Goal: Transaction & Acquisition: Purchase product/service

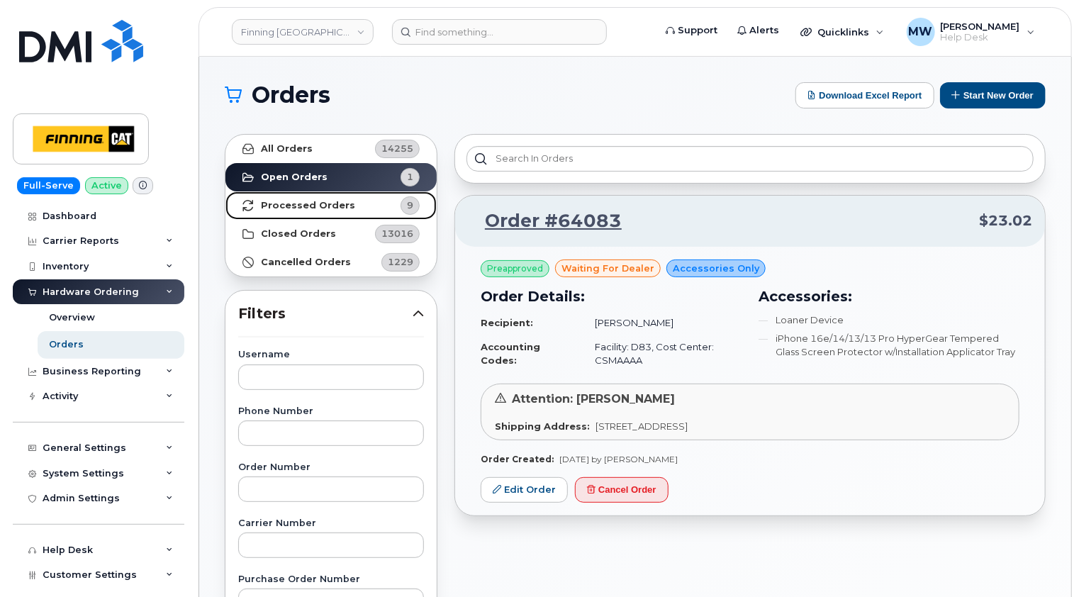
click at [306, 203] on strong "Processed Orders" at bounding box center [308, 205] width 94 height 11
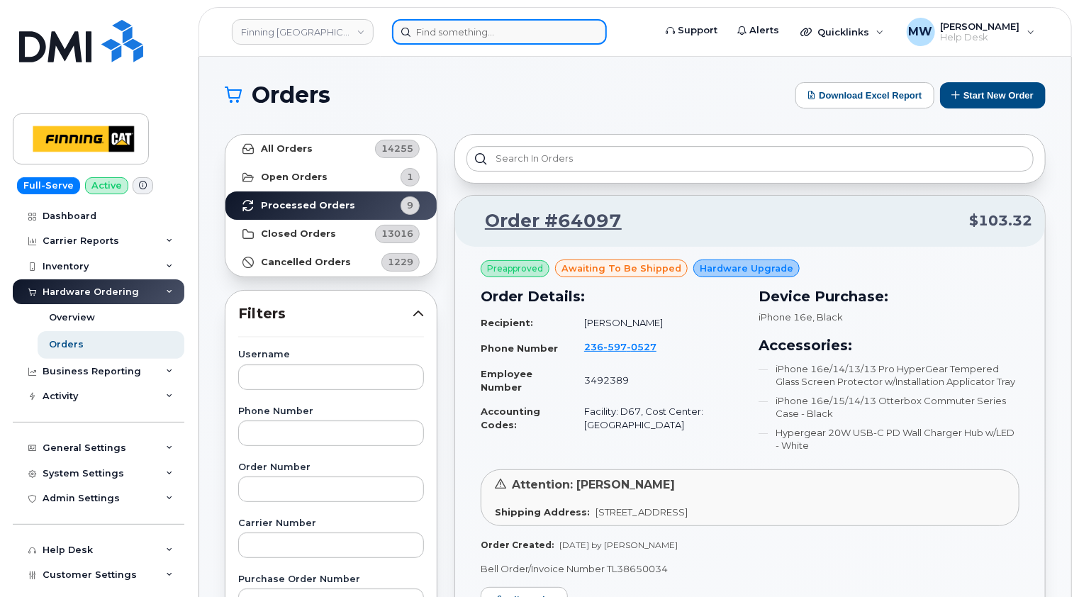
click at [486, 30] on input at bounding box center [499, 32] width 215 height 26
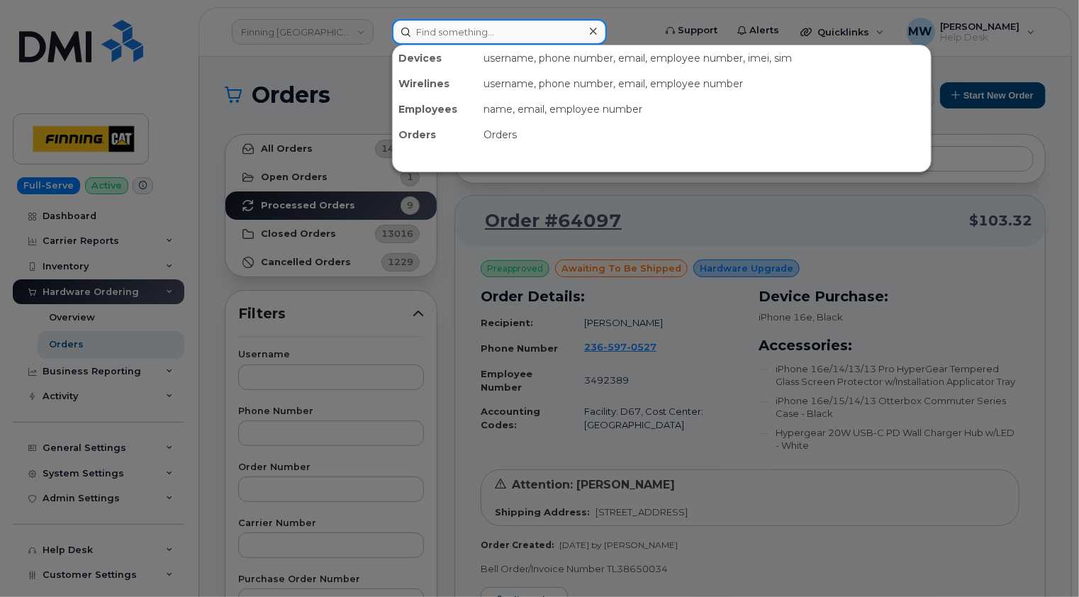
paste input "4389987674"
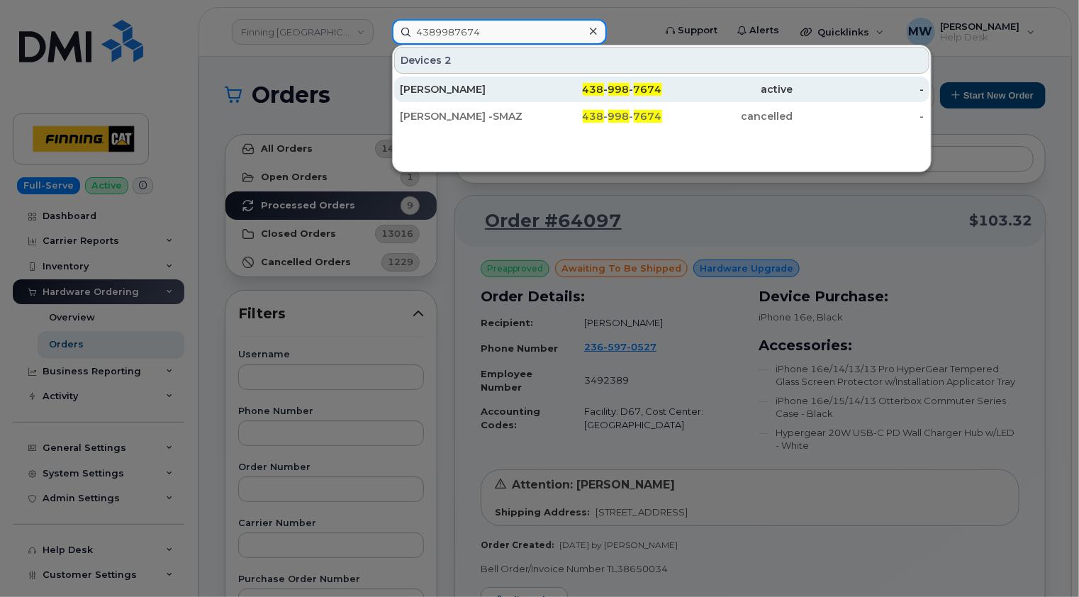
type input "4389987674"
click at [498, 92] on div "[PERSON_NAME]" at bounding box center [465, 89] width 131 height 14
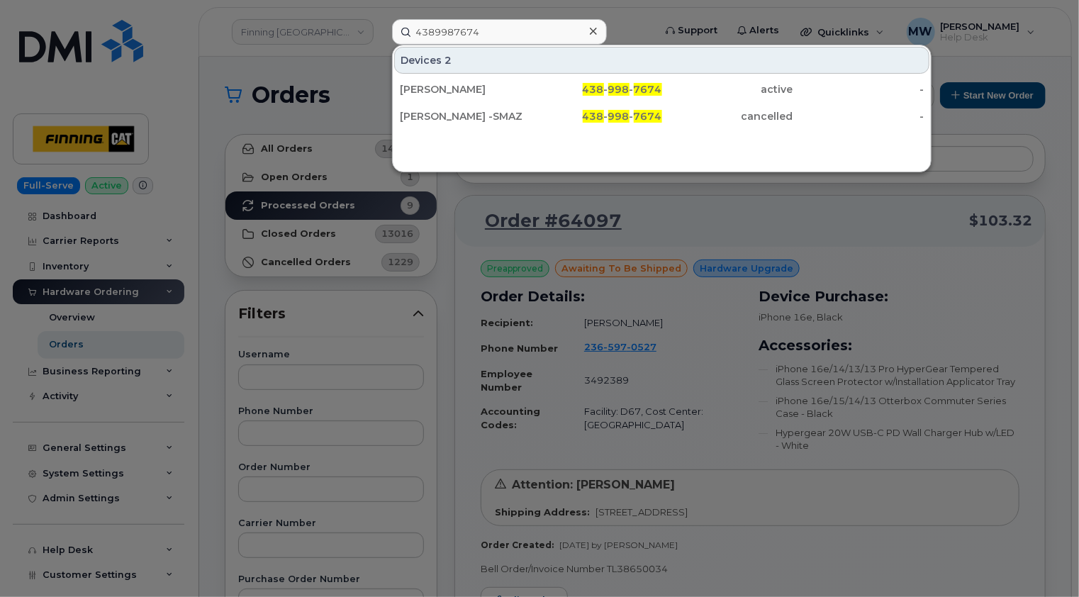
click at [594, 28] on icon at bounding box center [593, 31] width 7 height 11
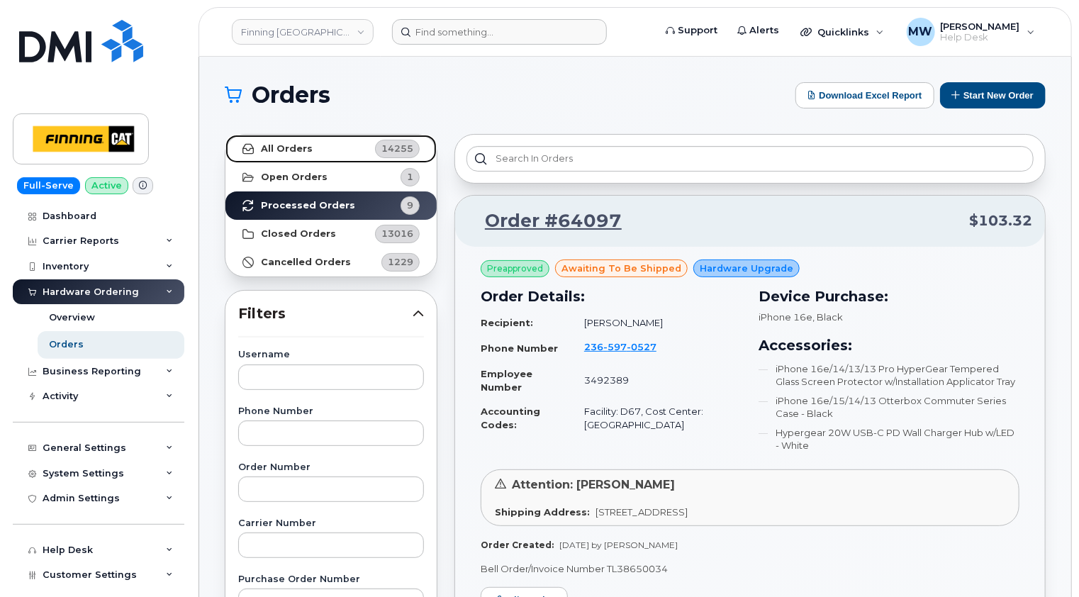
click at [304, 151] on strong "All Orders" at bounding box center [287, 148] width 52 height 11
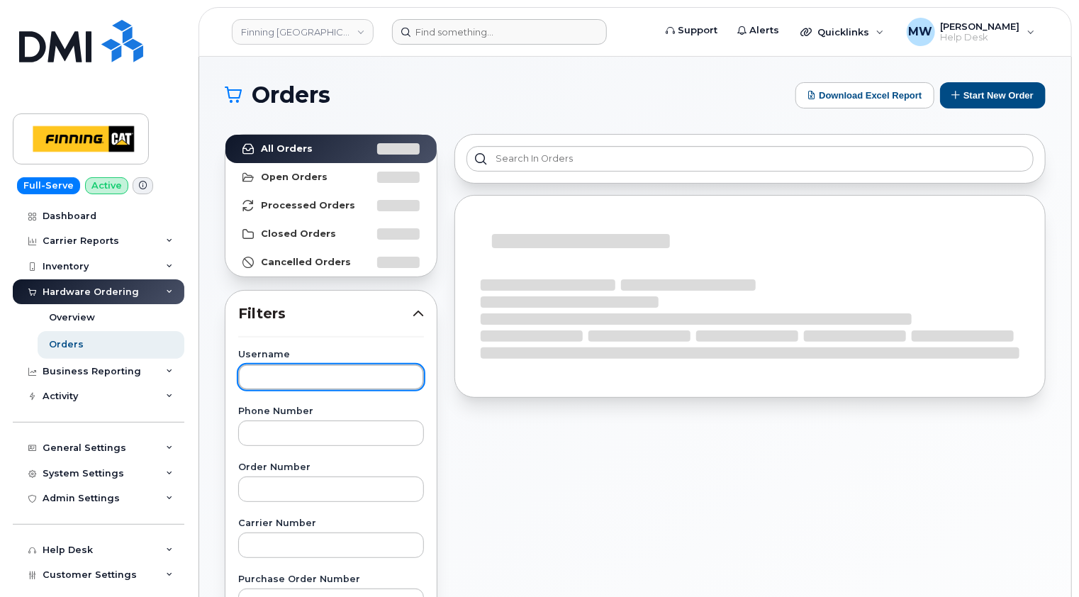
click at [318, 367] on input "text" at bounding box center [331, 377] width 186 height 26
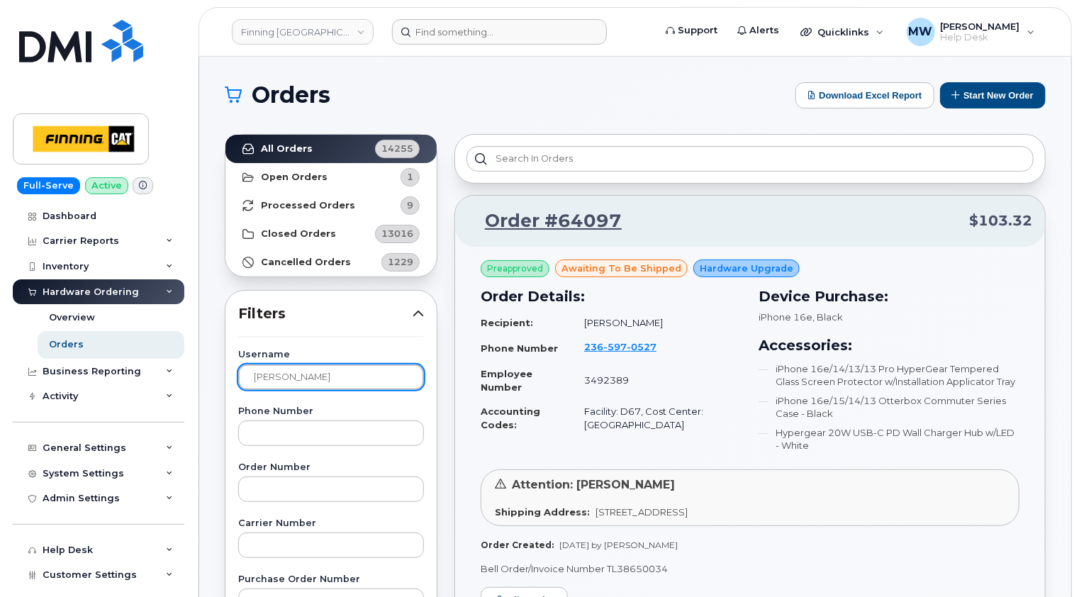
type input "steve mazzawi"
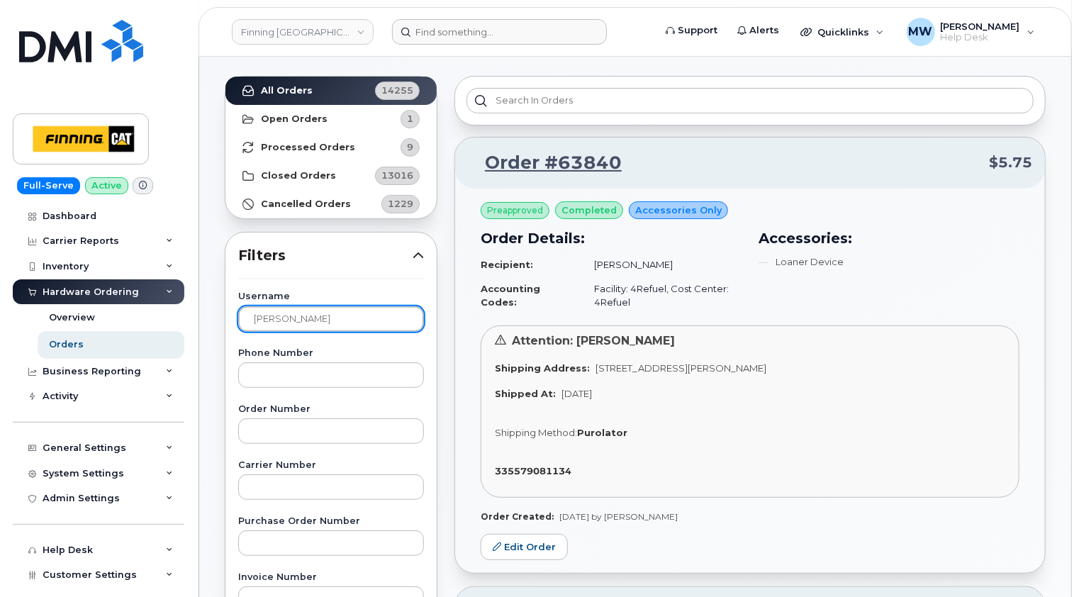
scroll to position [142, 0]
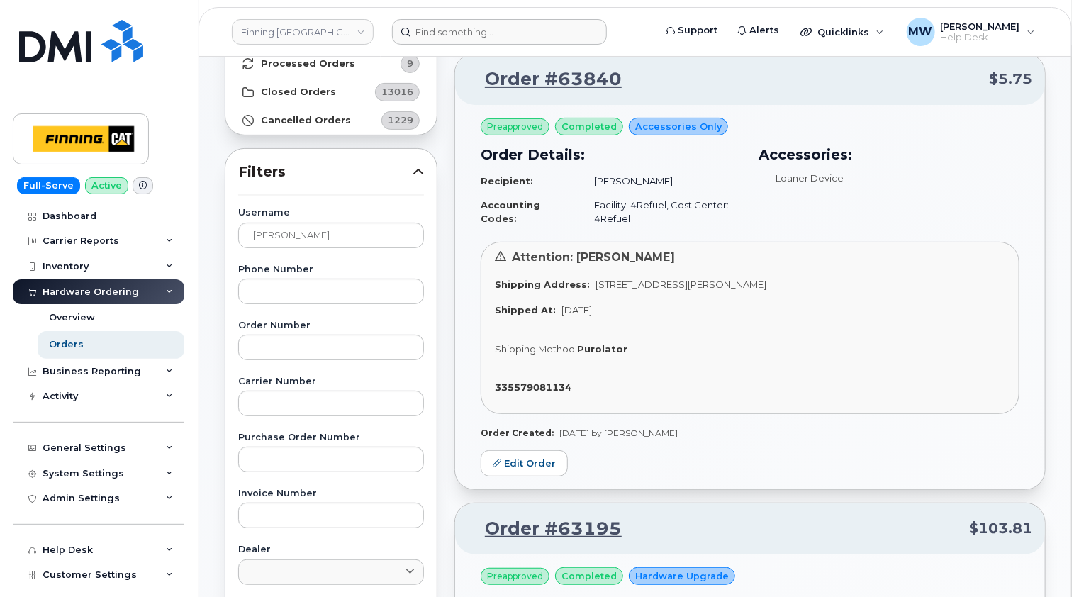
drag, startPoint x: 847, startPoint y: 280, endPoint x: 808, endPoint y: 279, distance: 38.3
click at [766, 279] on span "10760A Henri-Bourassa E Blvd MONTRÉAL QC H1C 1S9 CANADA" at bounding box center [681, 284] width 171 height 11
copy span "H1C 1S9"
drag, startPoint x: 350, startPoint y: 228, endPoint x: 224, endPoint y: 227, distance: 126.2
click at [224, 227] on div "Username steve mazzawi Phone Number Order Number Carrier Number Purchase Order …" at bounding box center [331, 536] width 220 height 657
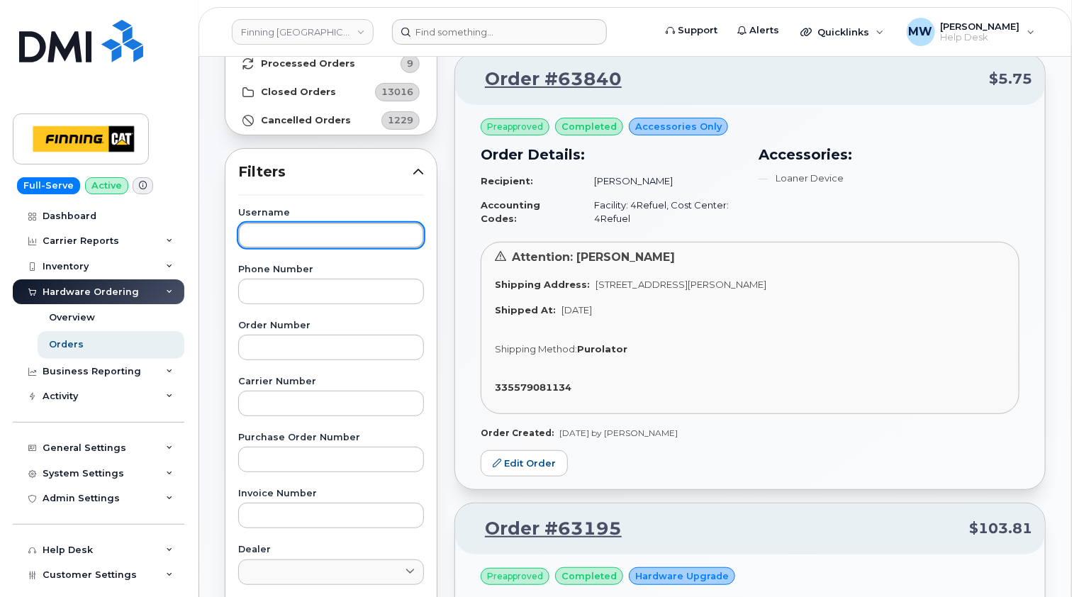
scroll to position [0, 0]
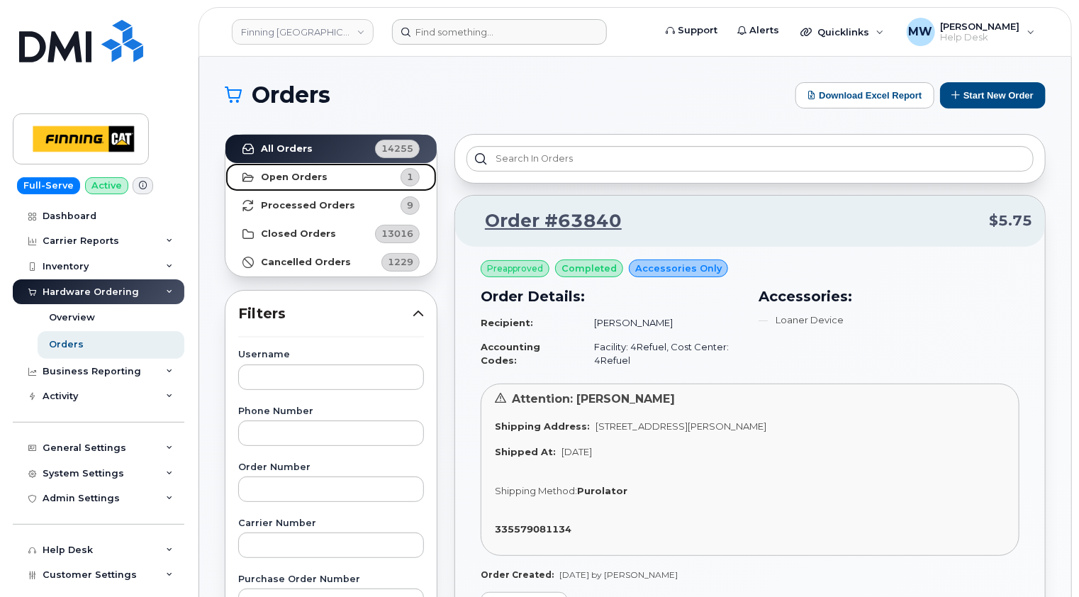
click at [301, 179] on strong "Open Orders" at bounding box center [294, 177] width 67 height 11
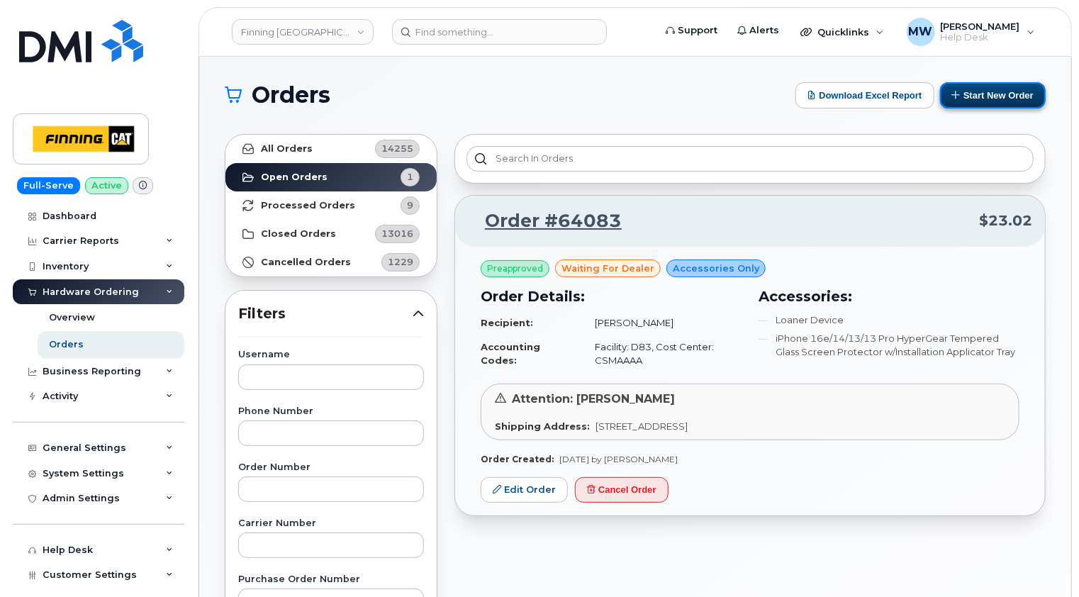
click at [970, 89] on button "Start New Order" at bounding box center [993, 95] width 106 height 26
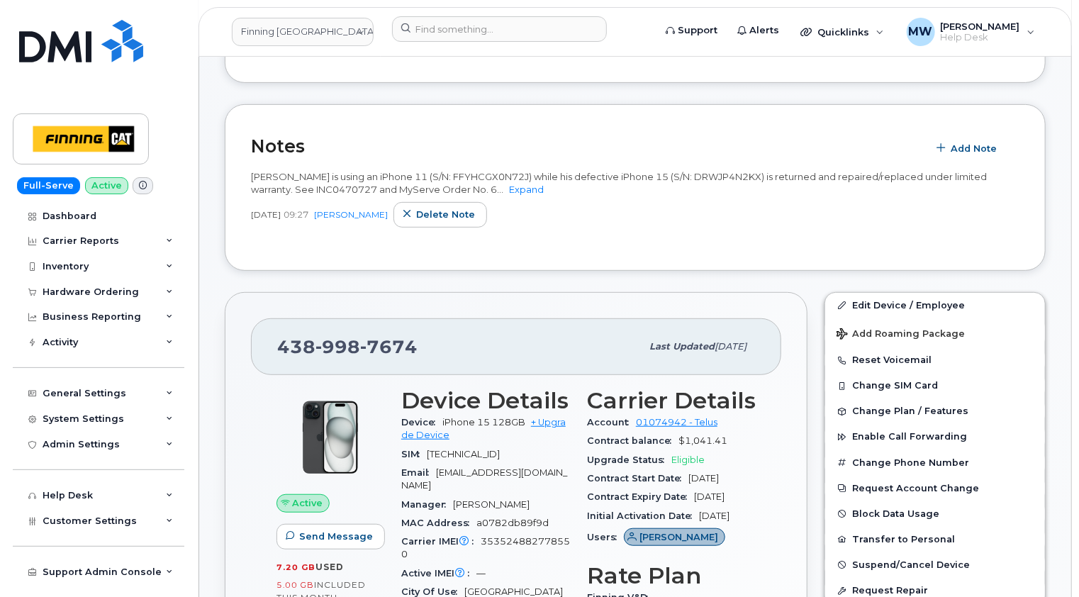
scroll to position [142, 0]
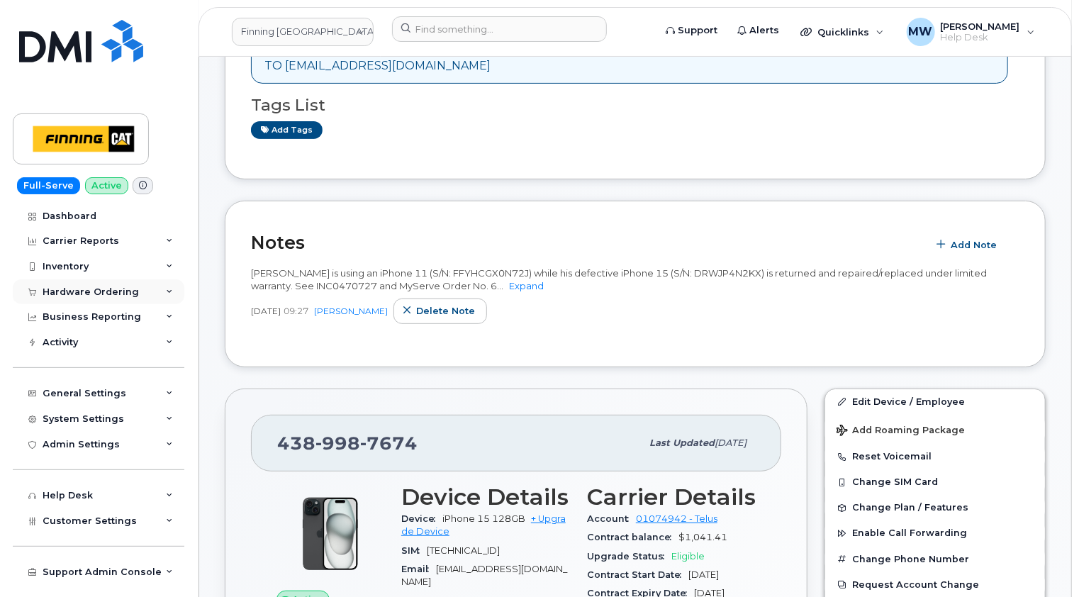
click at [89, 289] on div "Hardware Ordering" at bounding box center [91, 291] width 96 height 11
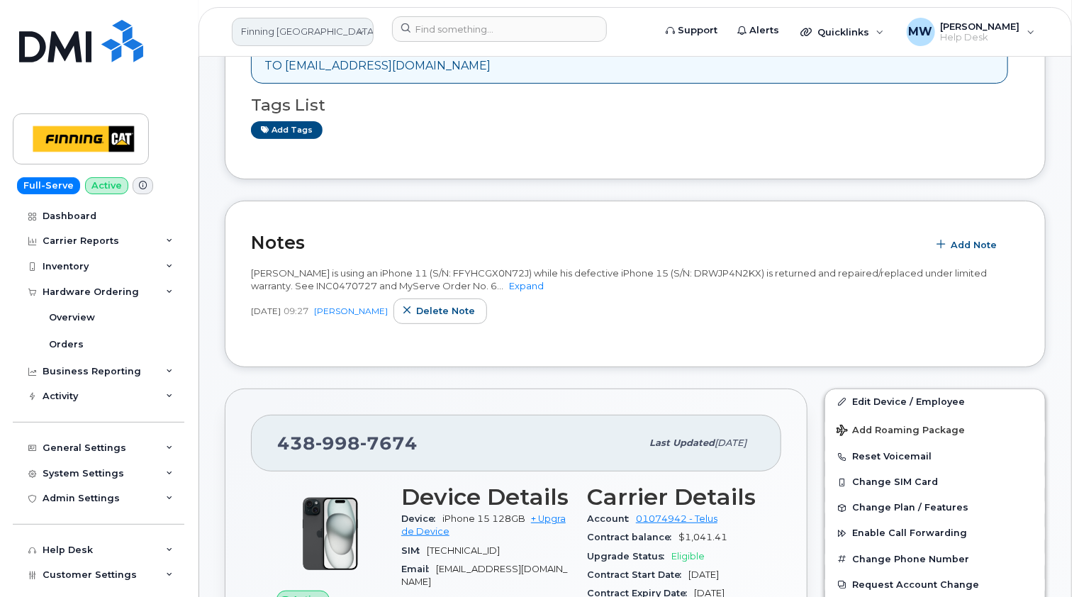
click at [320, 30] on link "Finning [GEOGRAPHIC_DATA]" at bounding box center [303, 32] width 142 height 28
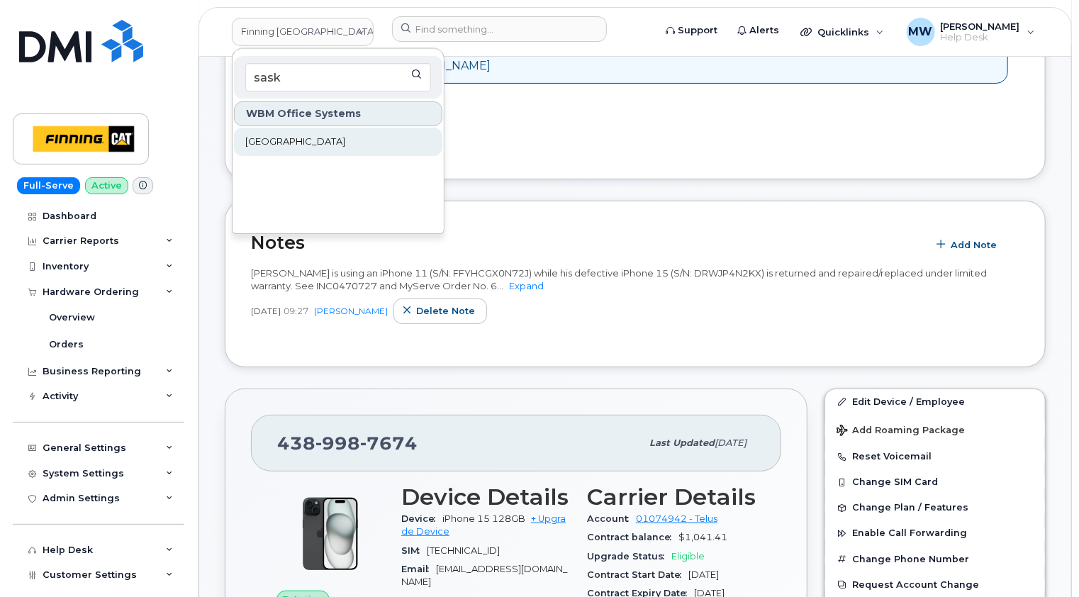
type input "sask"
click at [301, 143] on span "Saskatoon Health Region" at bounding box center [295, 142] width 100 height 14
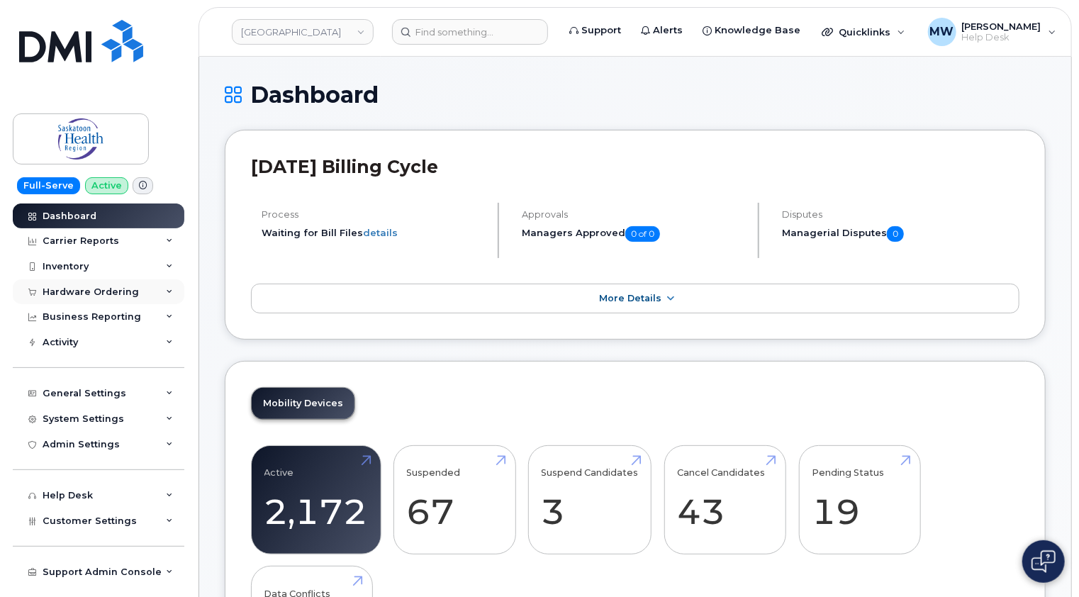
click at [112, 292] on div "Hardware Ordering" at bounding box center [91, 291] width 96 height 11
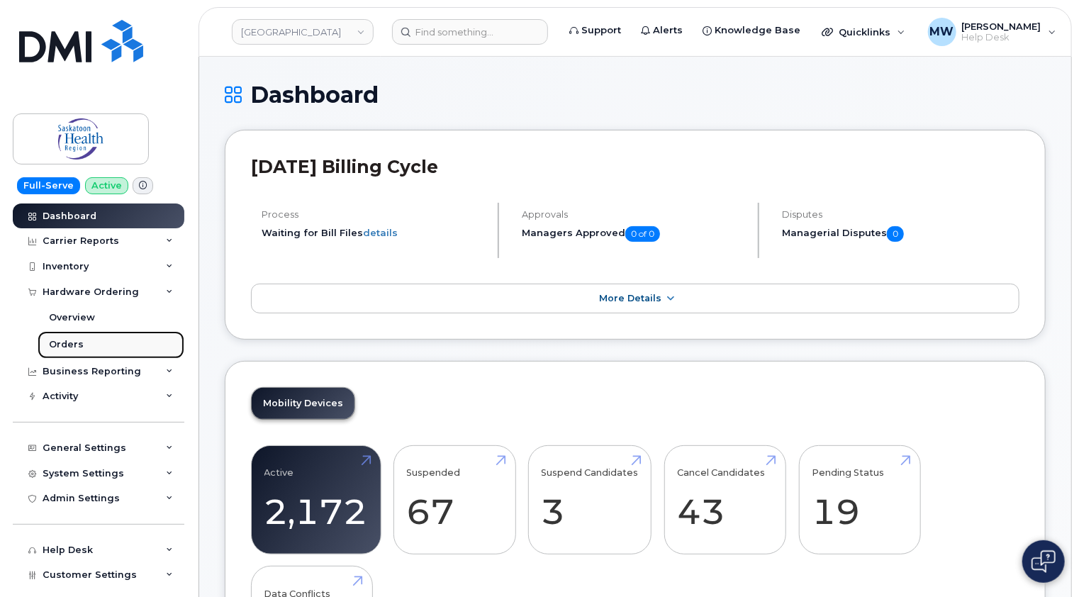
click at [67, 345] on div "Orders" at bounding box center [66, 344] width 35 height 13
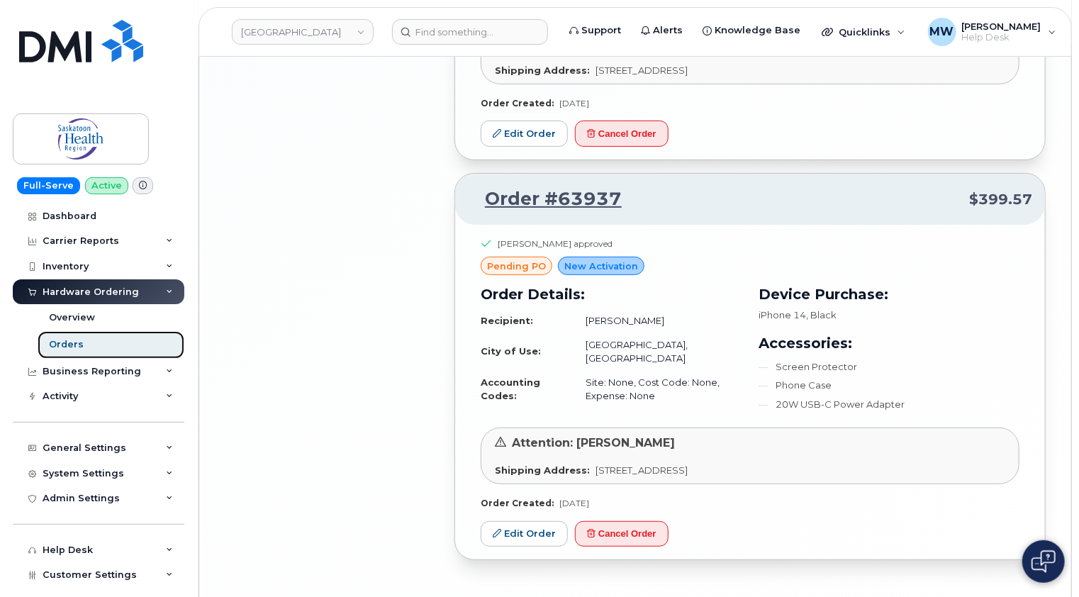
scroll to position [2837, 0]
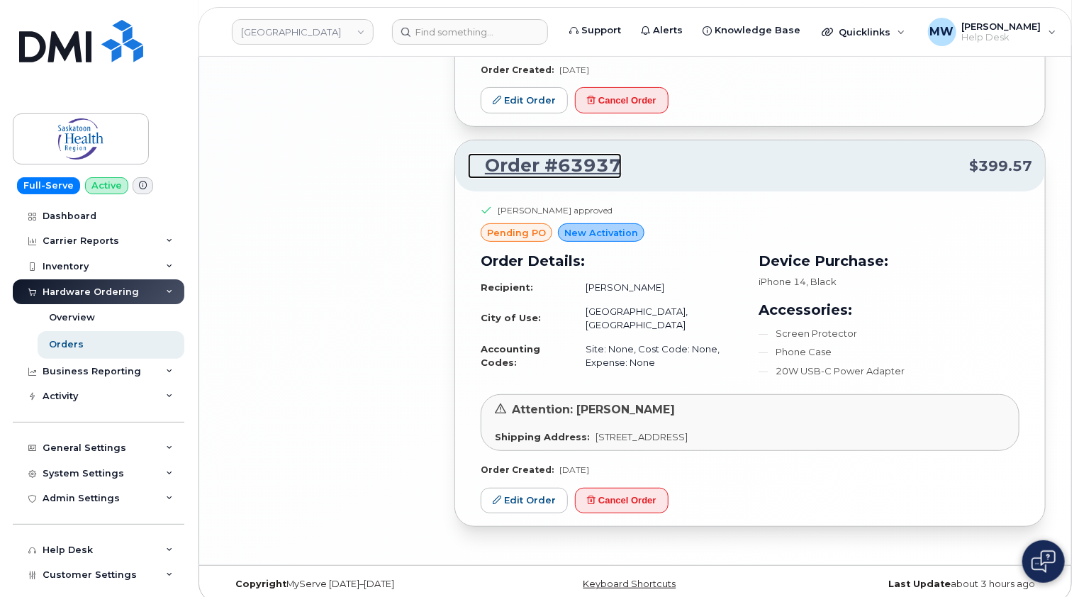
click at [573, 155] on link "Order #63937" at bounding box center [545, 166] width 154 height 26
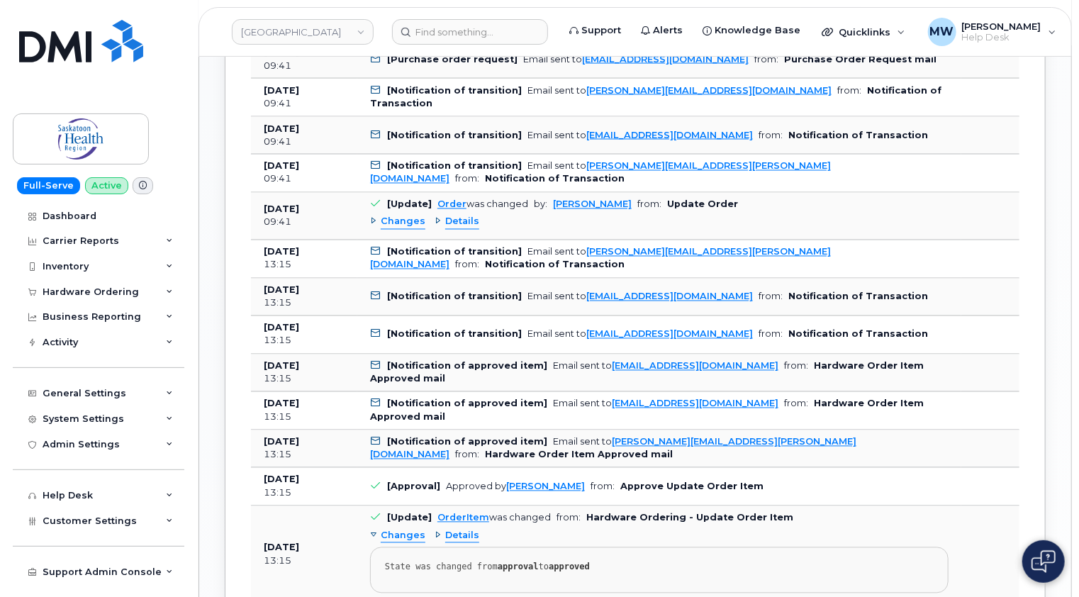
scroll to position [1182, 0]
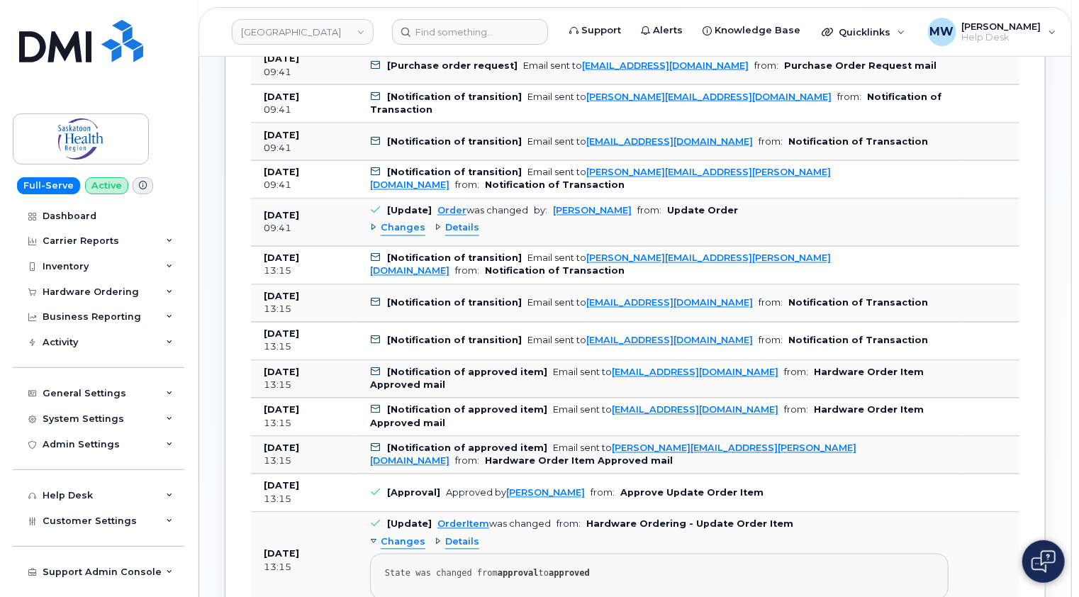
click at [403, 231] on span "Changes" at bounding box center [403, 228] width 45 height 13
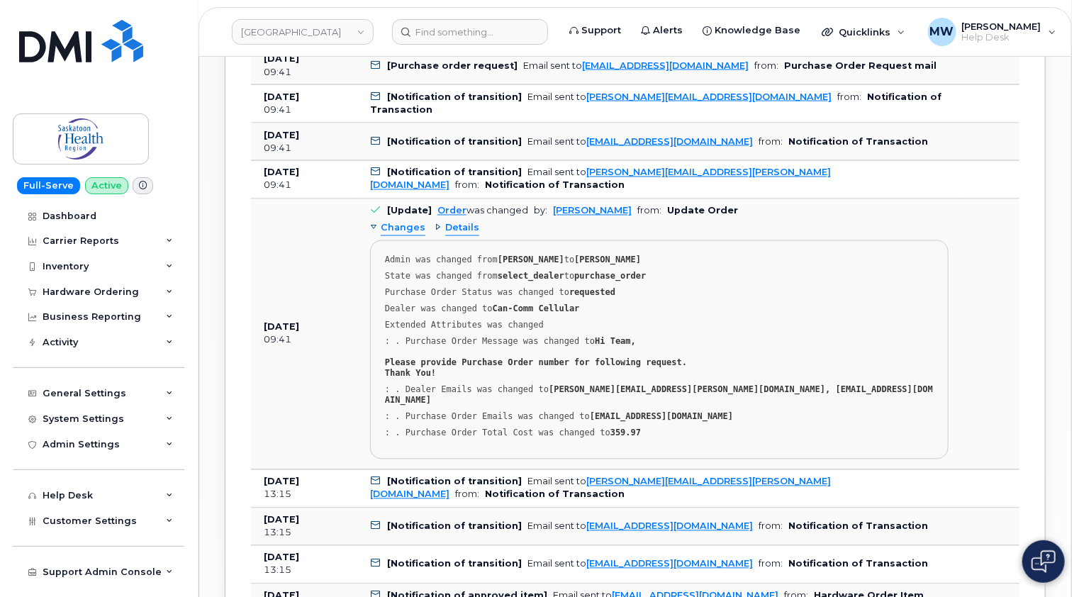
click at [397, 223] on span "Changes" at bounding box center [403, 228] width 45 height 13
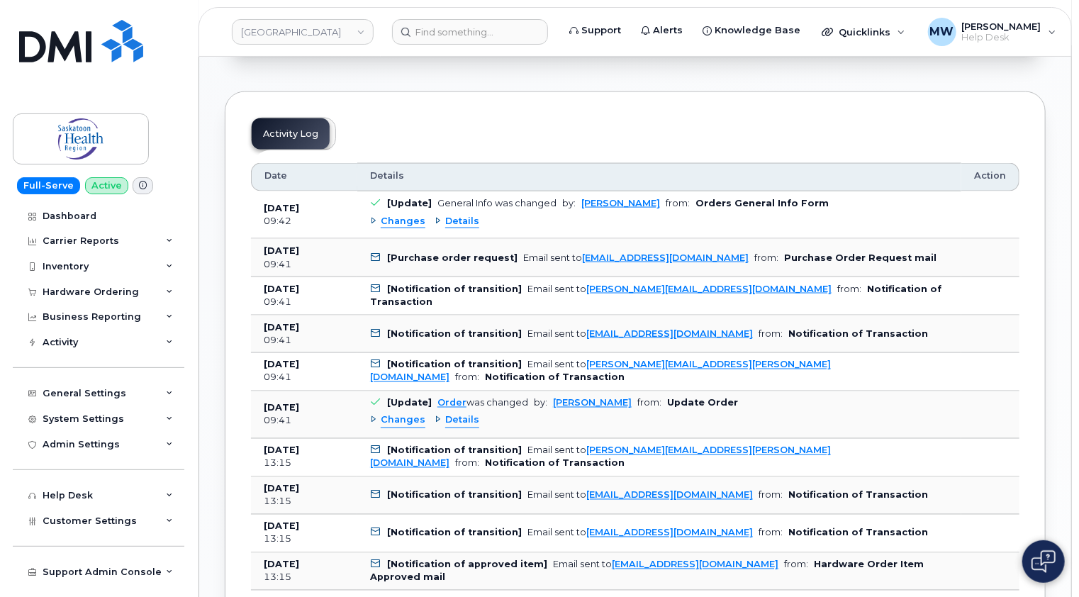
scroll to position [969, 0]
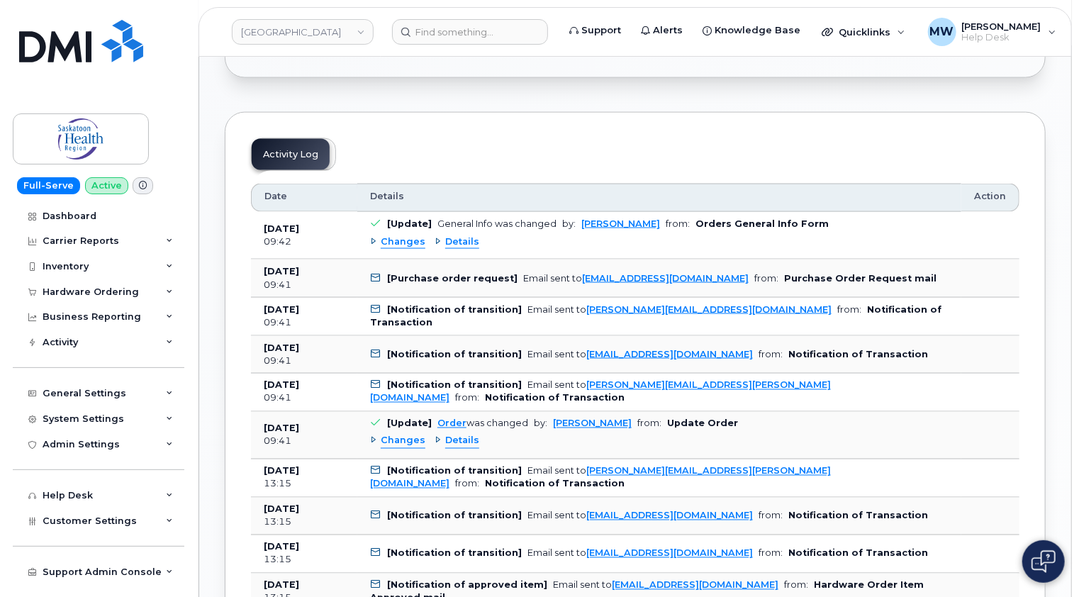
click at [398, 242] on span "Changes" at bounding box center [403, 241] width 45 height 13
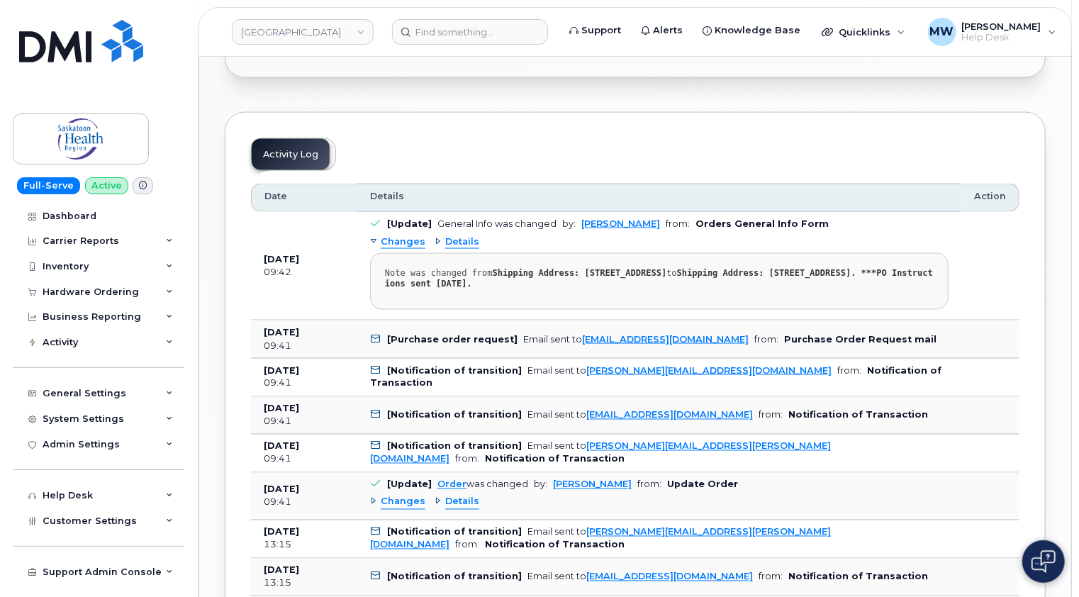
click at [406, 242] on span "Changes" at bounding box center [403, 241] width 45 height 13
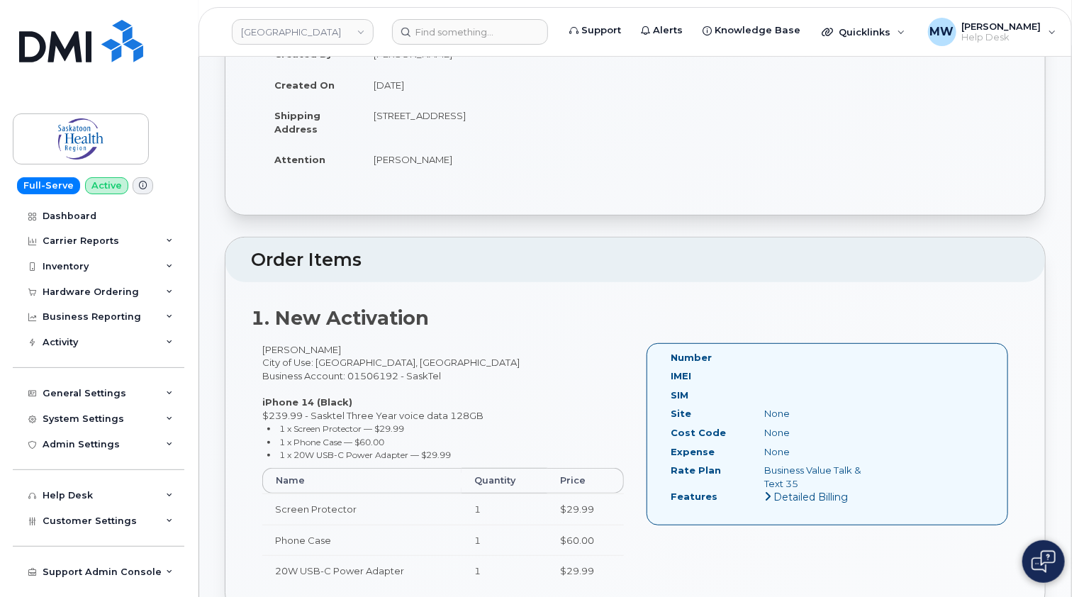
scroll to position [0, 0]
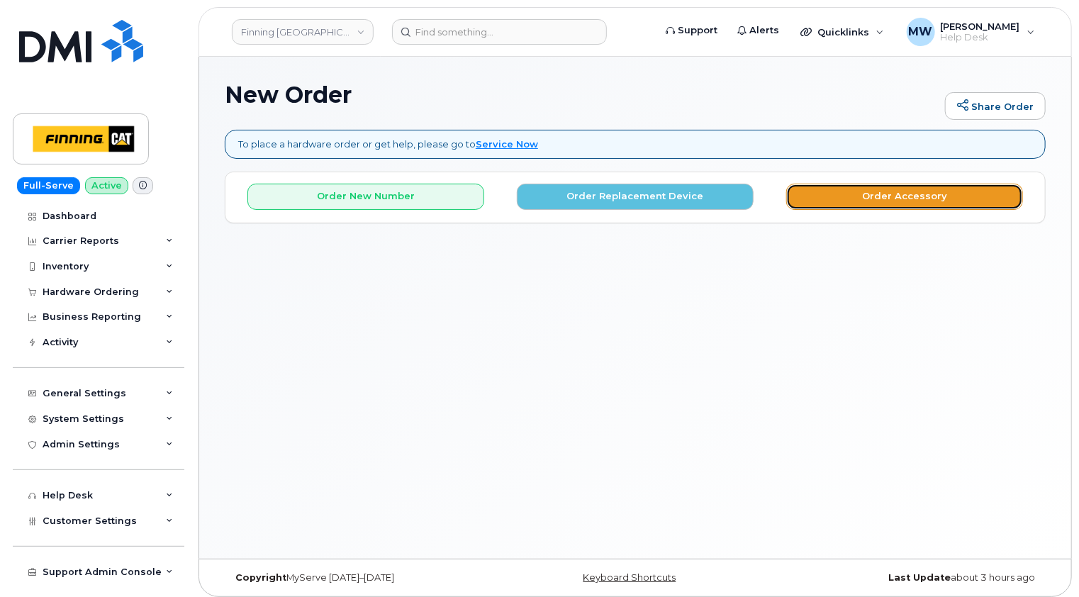
click at [905, 196] on button "Order Accessory" at bounding box center [904, 197] width 237 height 26
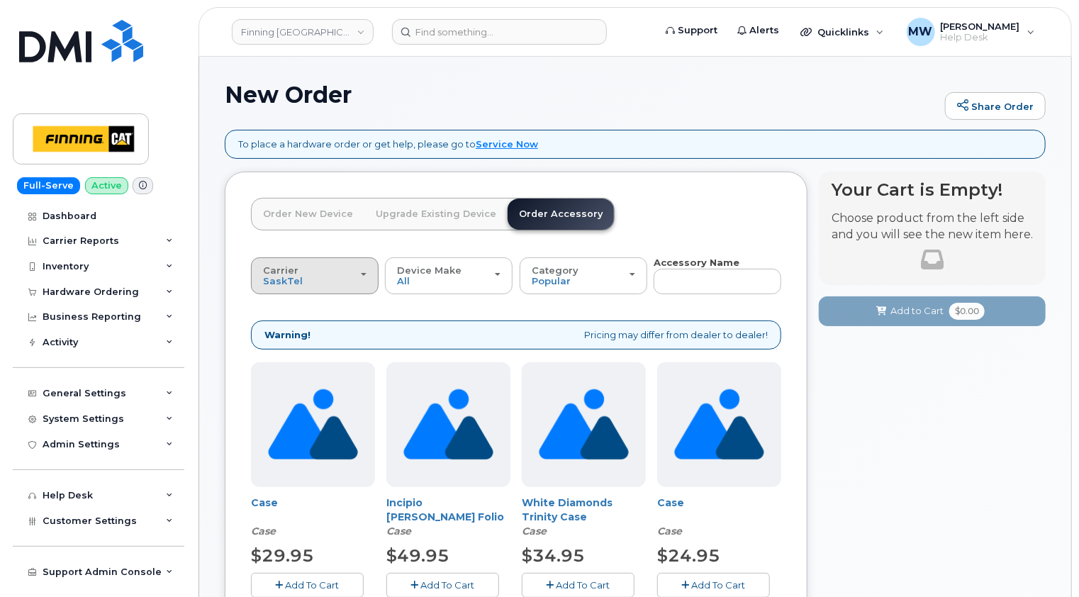
click at [363, 270] on div "Carrier [GEOGRAPHIC_DATA] Telus" at bounding box center [315, 276] width 104 height 22
click at [289, 335] on label "Telus" at bounding box center [277, 331] width 45 height 17
click at [0, 0] on input "Telus" at bounding box center [0, 0] width 0 height 0
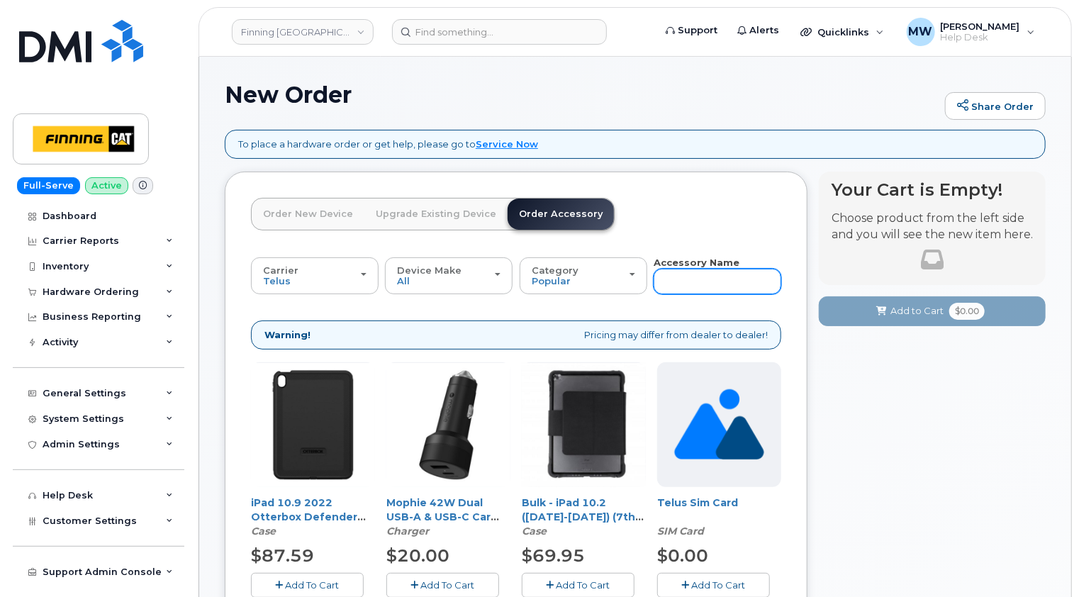
click at [706, 279] on input "text" at bounding box center [718, 282] width 128 height 26
click at [716, 230] on header "Order New Device Upgrade Existing Device Order Accessory Order new device and n…" at bounding box center [516, 227] width 530 height 58
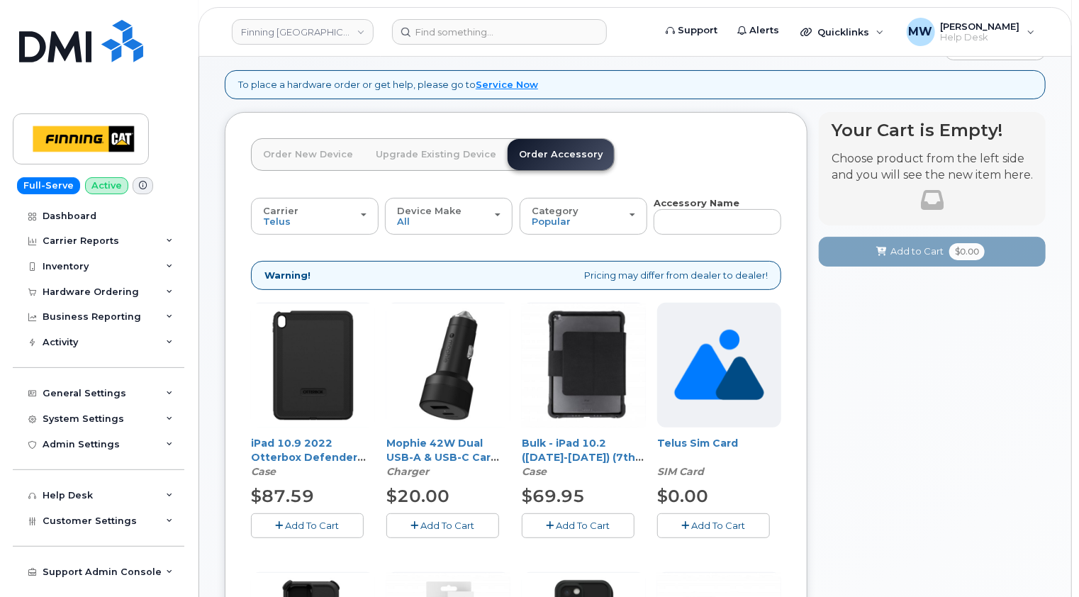
scroll to position [142, 0]
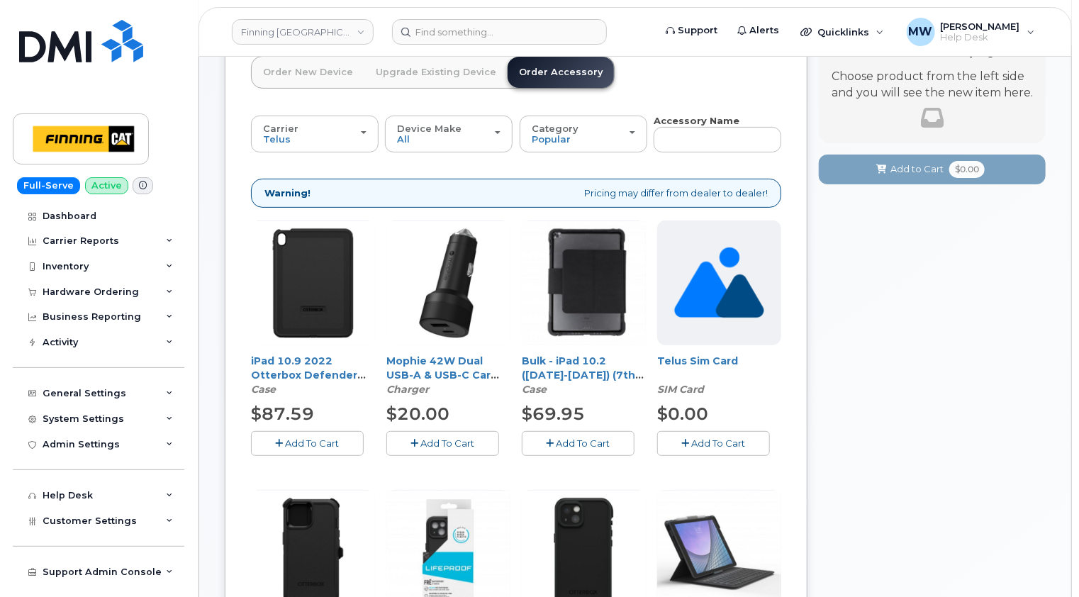
click at [737, 424] on div "$0.00" at bounding box center [719, 414] width 124 height 24
click at [732, 437] on span "Add To Cart" at bounding box center [719, 442] width 54 height 11
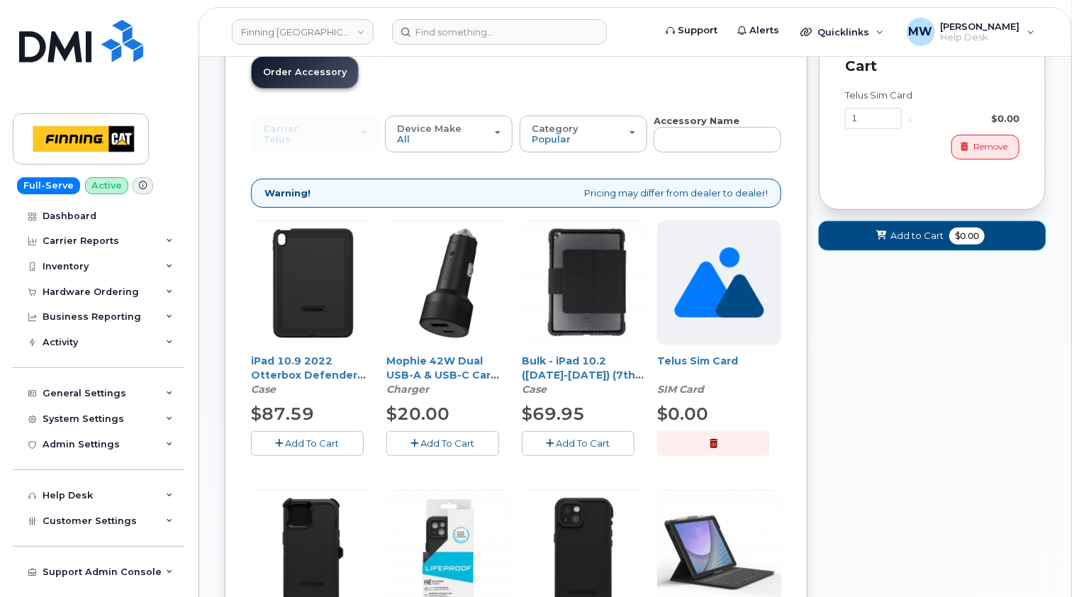
click at [910, 234] on span "Add to Cart" at bounding box center [917, 235] width 53 height 13
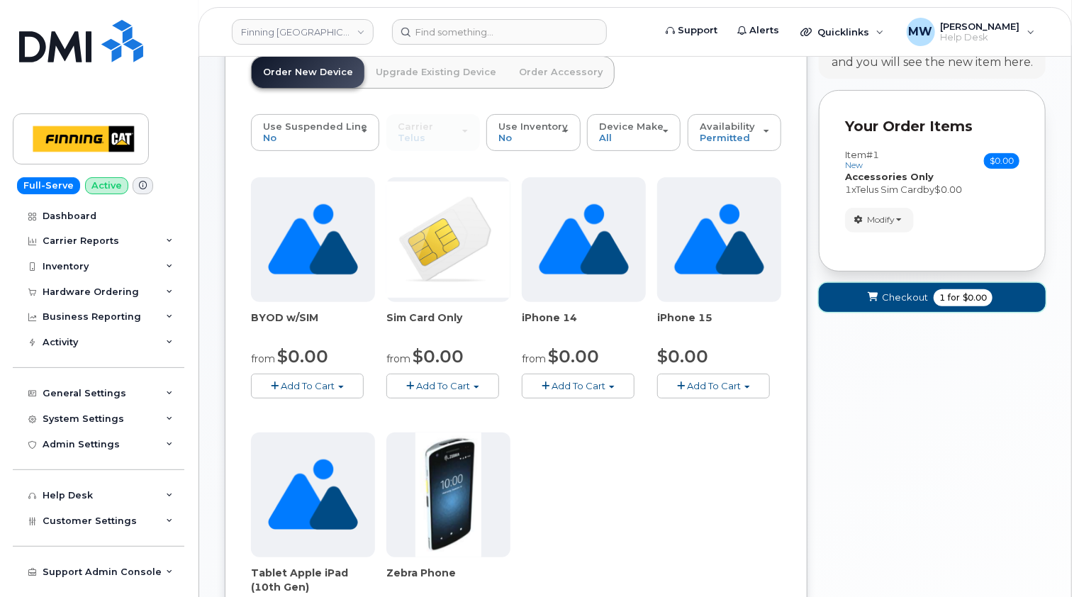
click at [895, 296] on span "Checkout" at bounding box center [905, 297] width 46 height 13
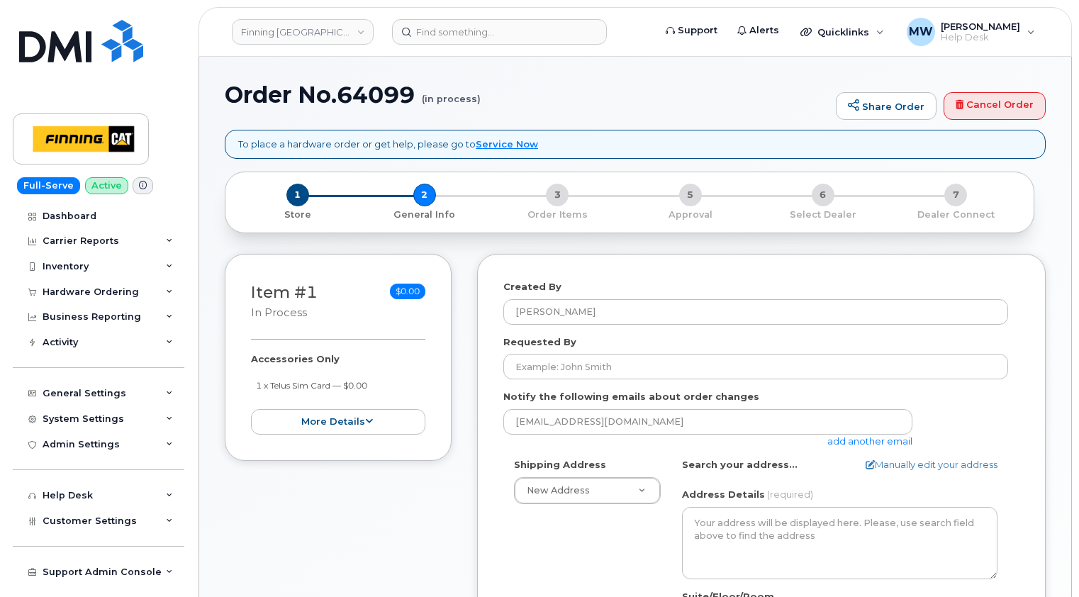
select select
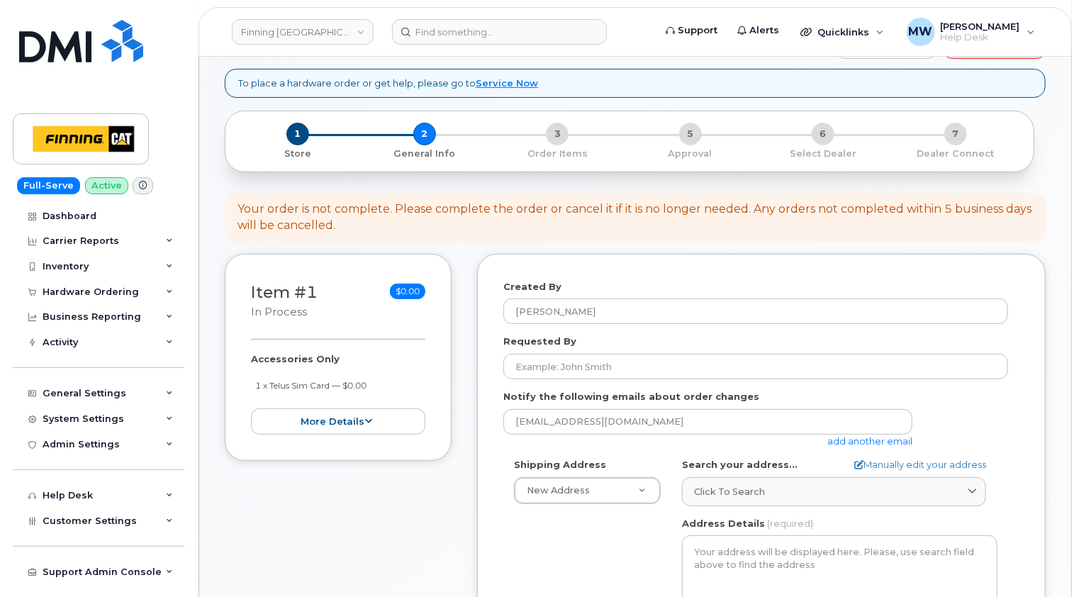
scroll to position [142, 0]
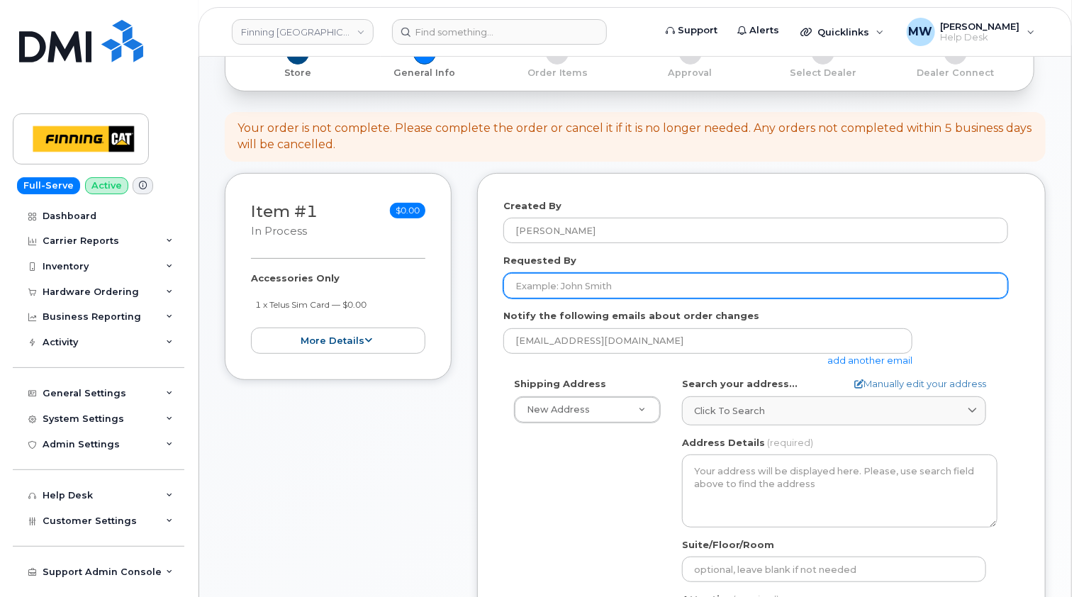
click at [548, 282] on input "Requested By" at bounding box center [755, 286] width 505 height 26
paste input "RITM0482338"
type input "RITM0482338"
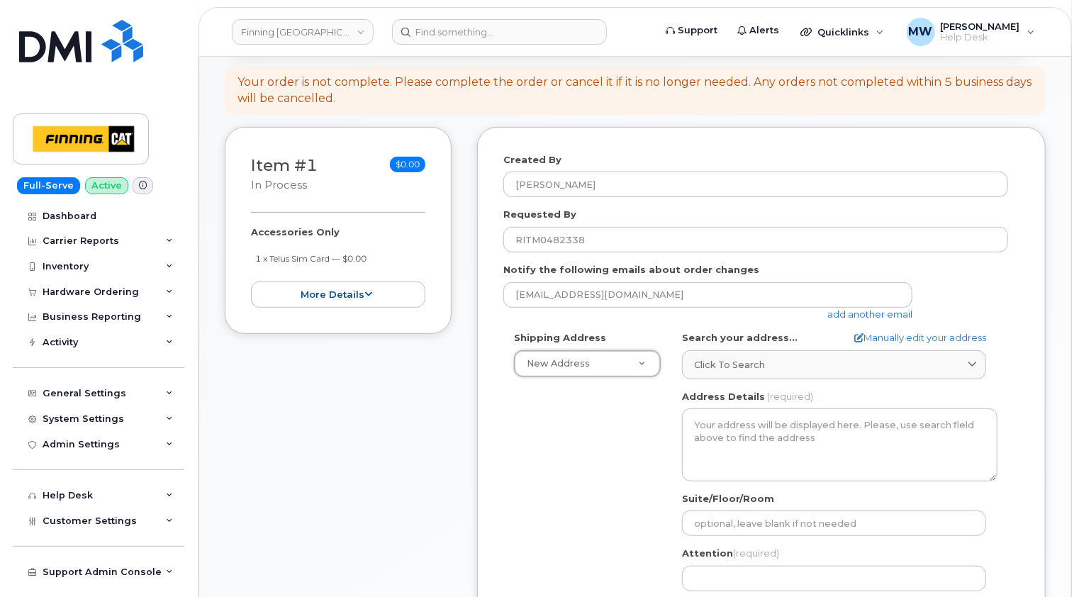
scroll to position [213, 0]
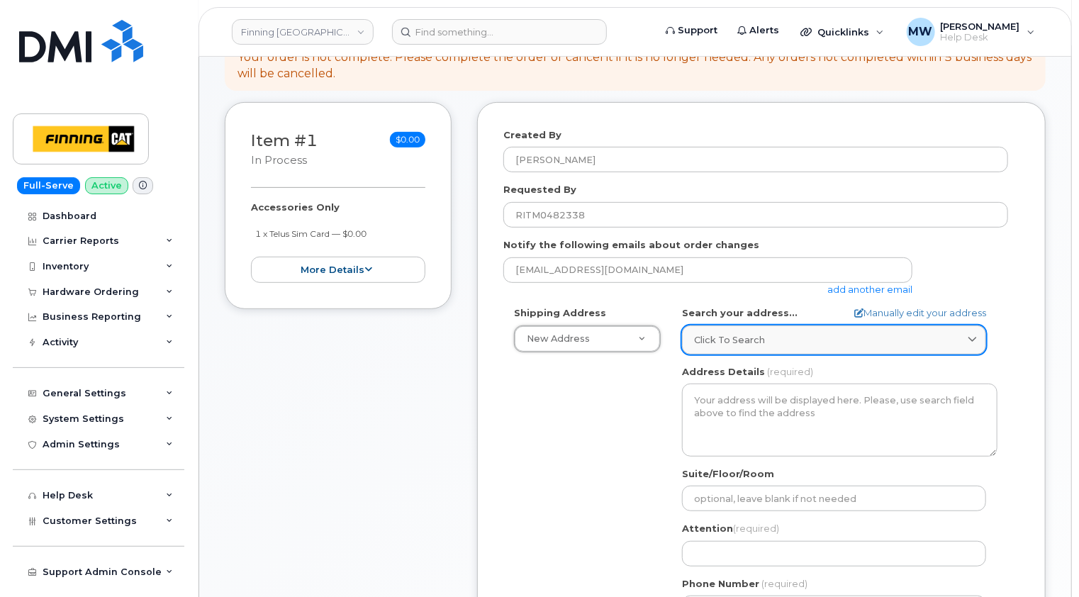
click at [730, 338] on span "Click to search" at bounding box center [729, 339] width 71 height 13
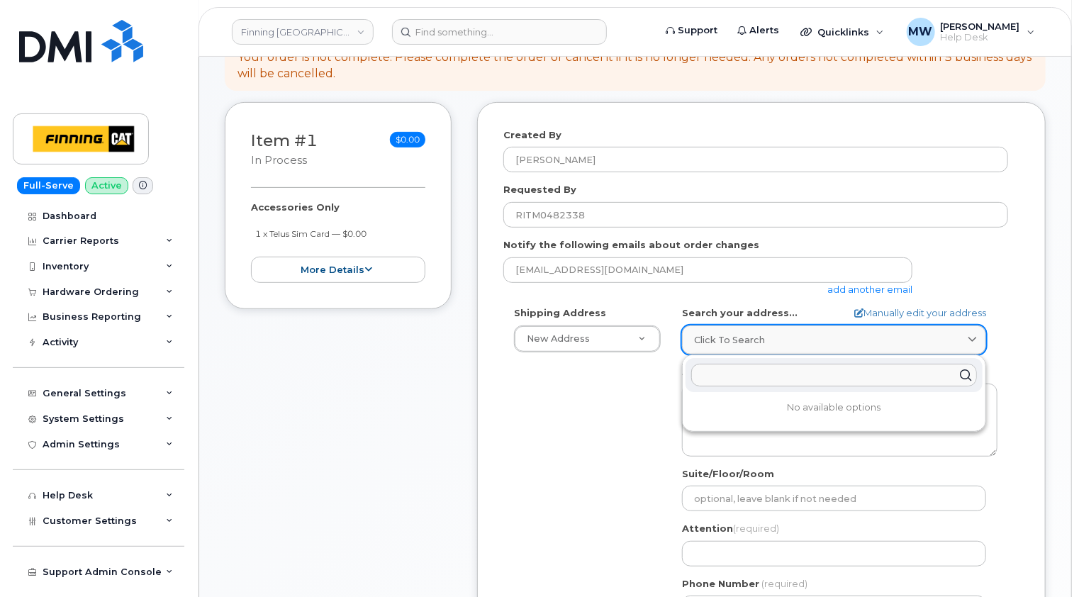
paste input "[STREET_ADDRESS]"
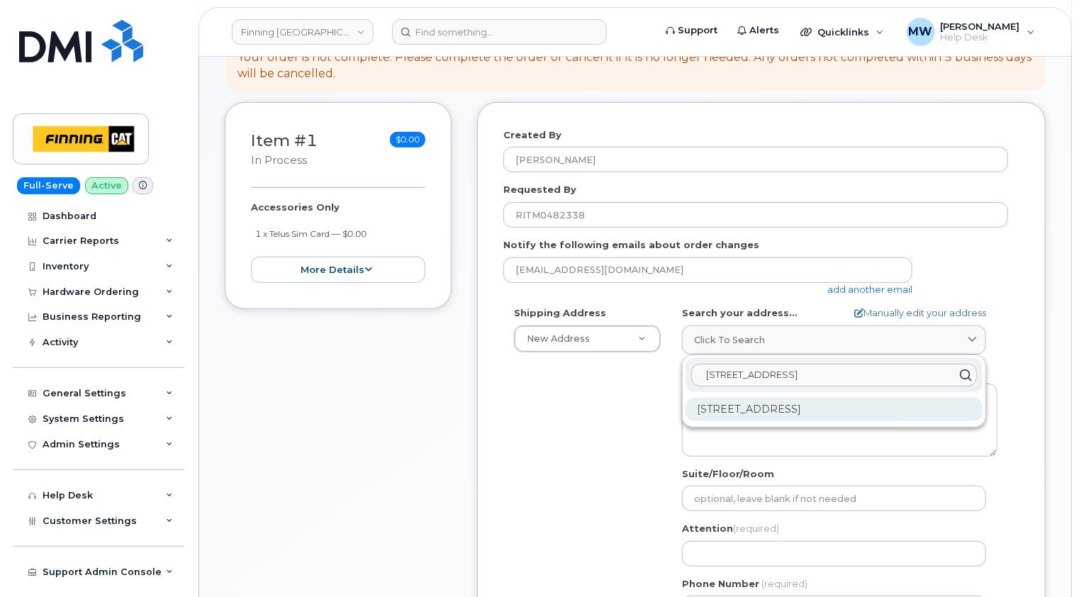
type input "[STREET_ADDRESS]"
click at [770, 410] on div "[STREET_ADDRESS]" at bounding box center [834, 409] width 297 height 23
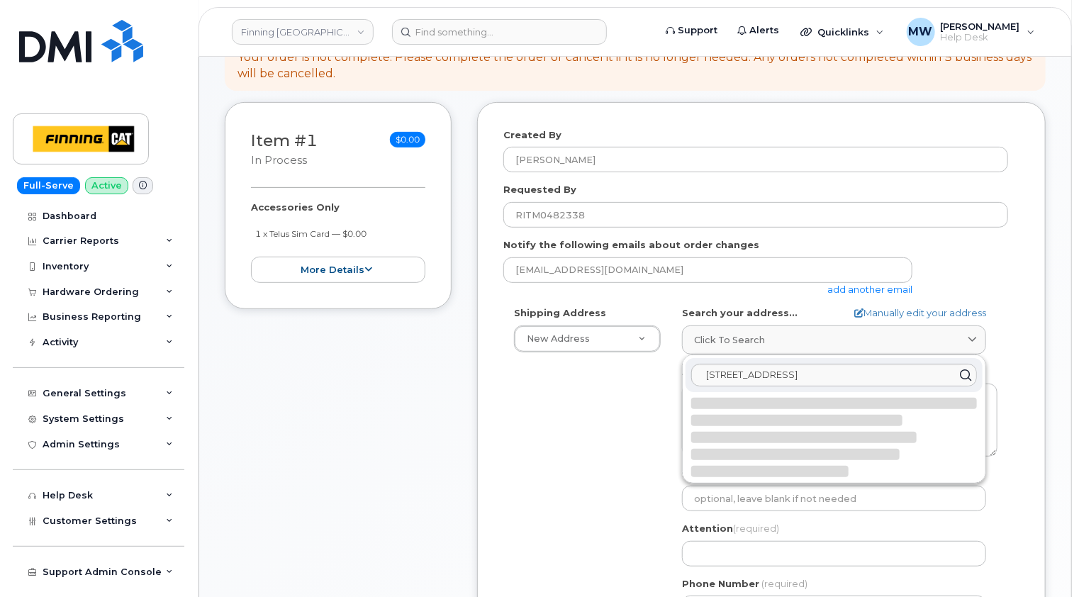
select select
type textarea "[STREET_ADDRESS]"
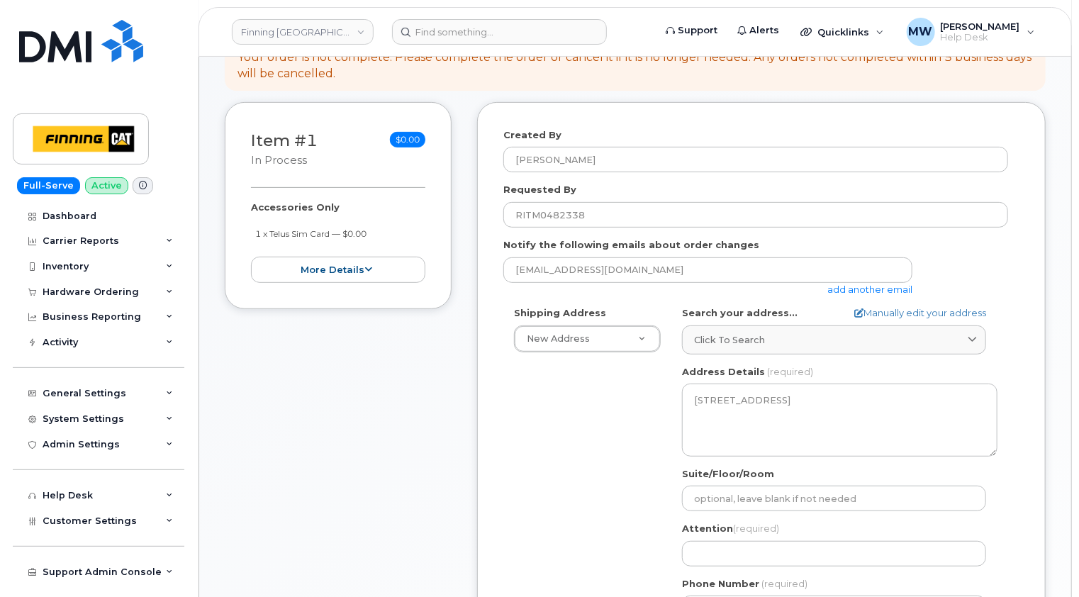
click at [615, 425] on div "Shipping Address New Address New Address [STREET_ADDRESS][PERSON_NAME] Leaside …" at bounding box center [755, 468] width 505 height 325
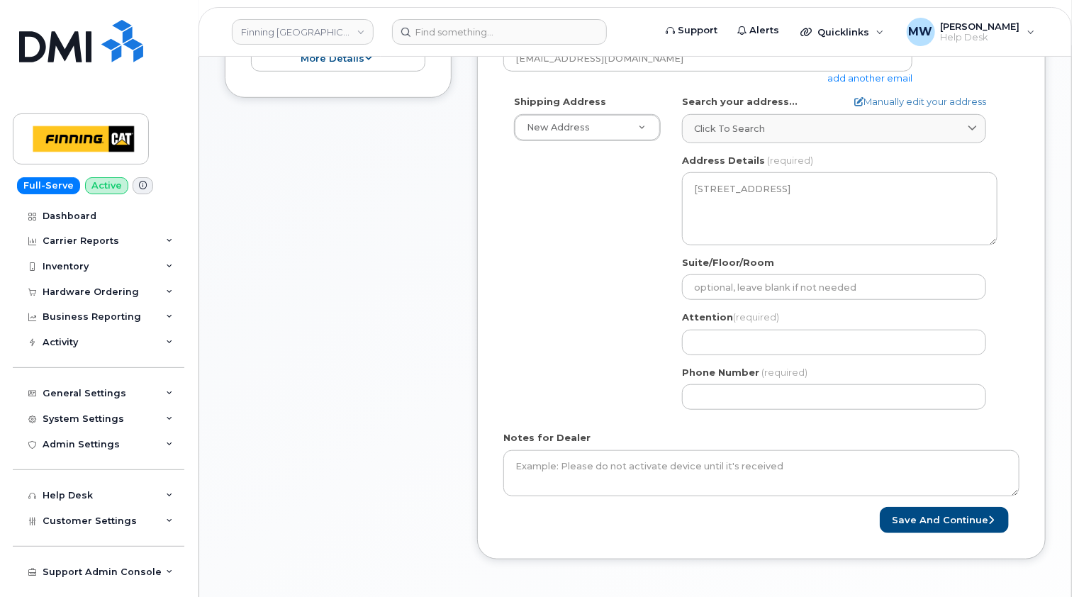
scroll to position [425, 0]
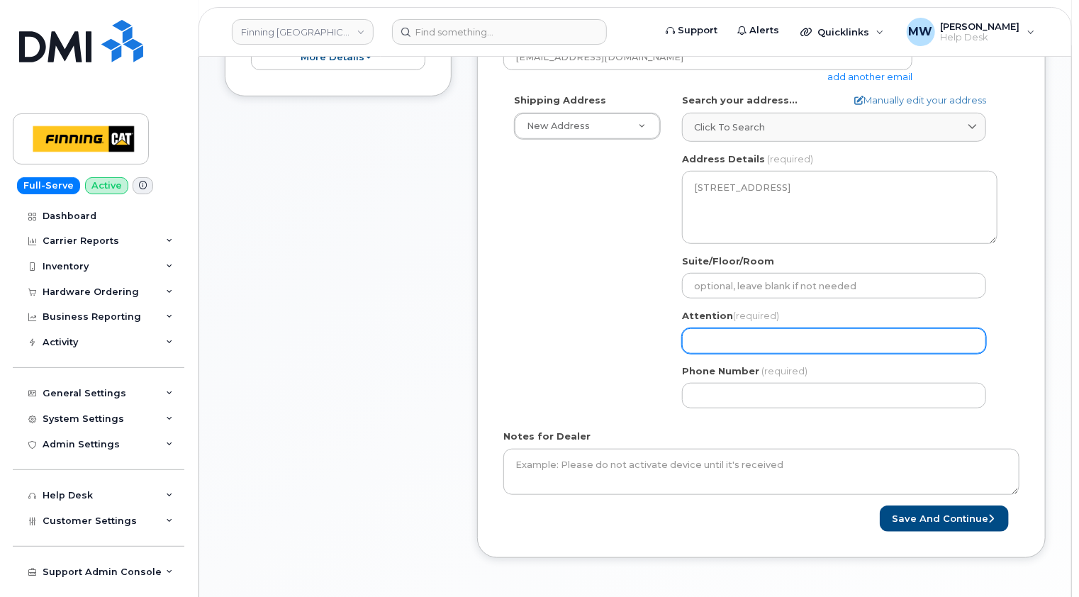
click at [711, 339] on input "Attention (required)" at bounding box center [834, 341] width 304 height 26
paste input "[PERSON_NAME]"
select select
type input "[PERSON_NAME]"
click at [588, 357] on div "Shipping Address New Address New Address [STREET_ADDRESS][PERSON_NAME] Leaside …" at bounding box center [755, 256] width 505 height 325
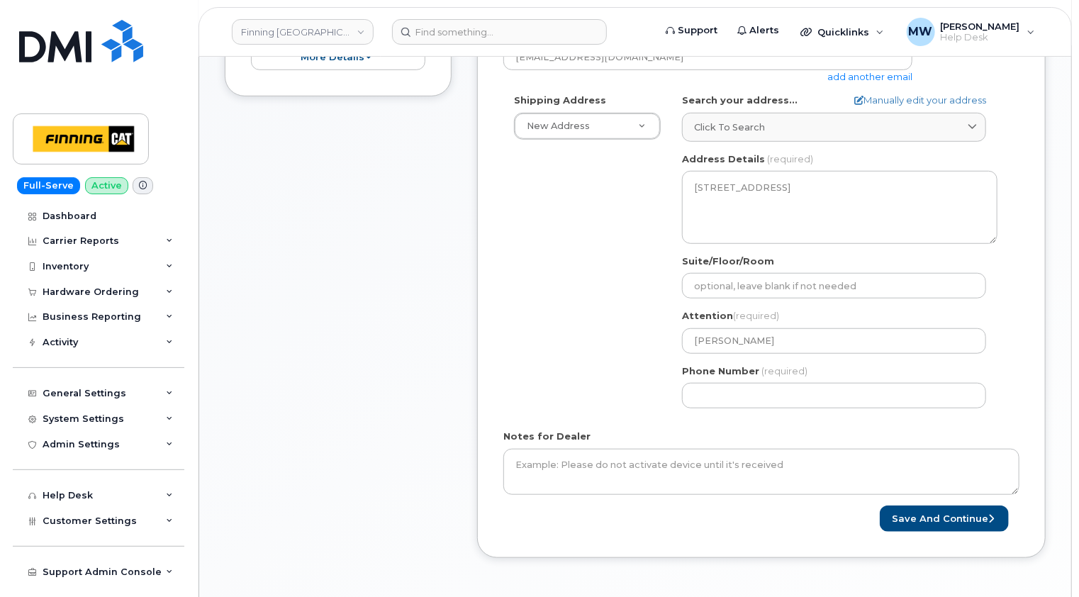
drag, startPoint x: 530, startPoint y: 172, endPoint x: 546, endPoint y: 269, distance: 98.4
click at [530, 172] on div "Shipping Address New Address New Address [STREET_ADDRESS][PERSON_NAME] Leaside …" at bounding box center [755, 256] width 505 height 325
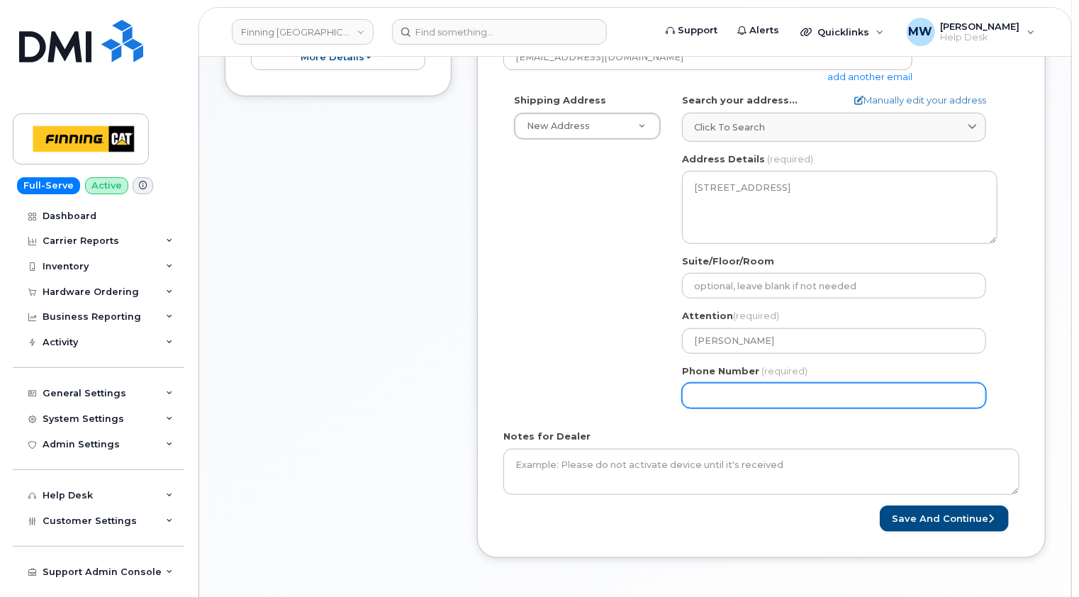
click at [712, 403] on input "Phone Number" at bounding box center [834, 396] width 304 height 26
paste input "6042313900"
select select
type input "6042313900"
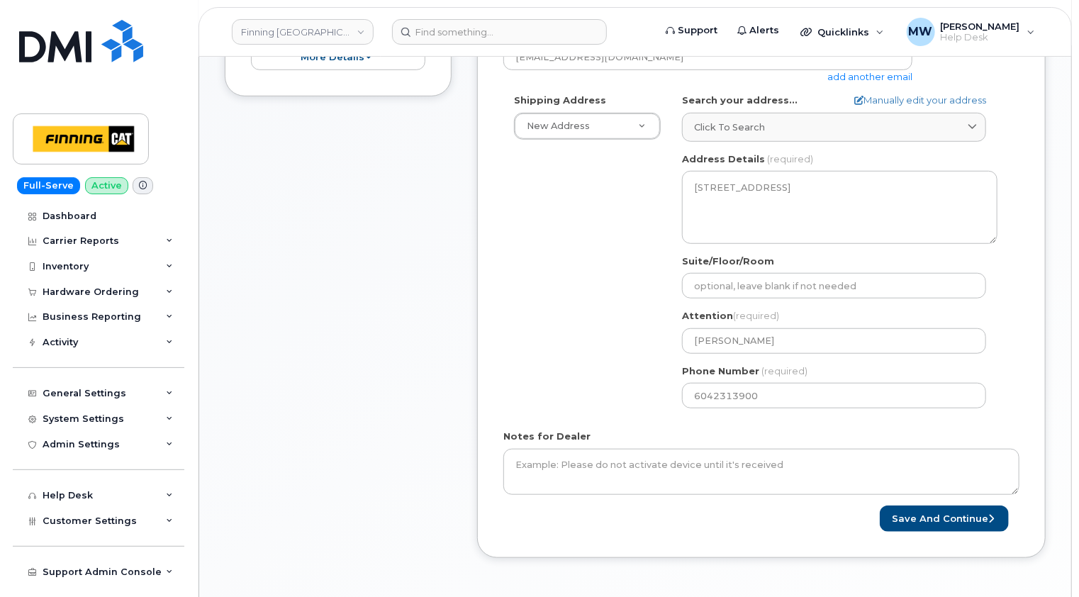
click at [615, 387] on div "Shipping Address New Address New Address [STREET_ADDRESS][PERSON_NAME] Leaside …" at bounding box center [755, 256] width 505 height 325
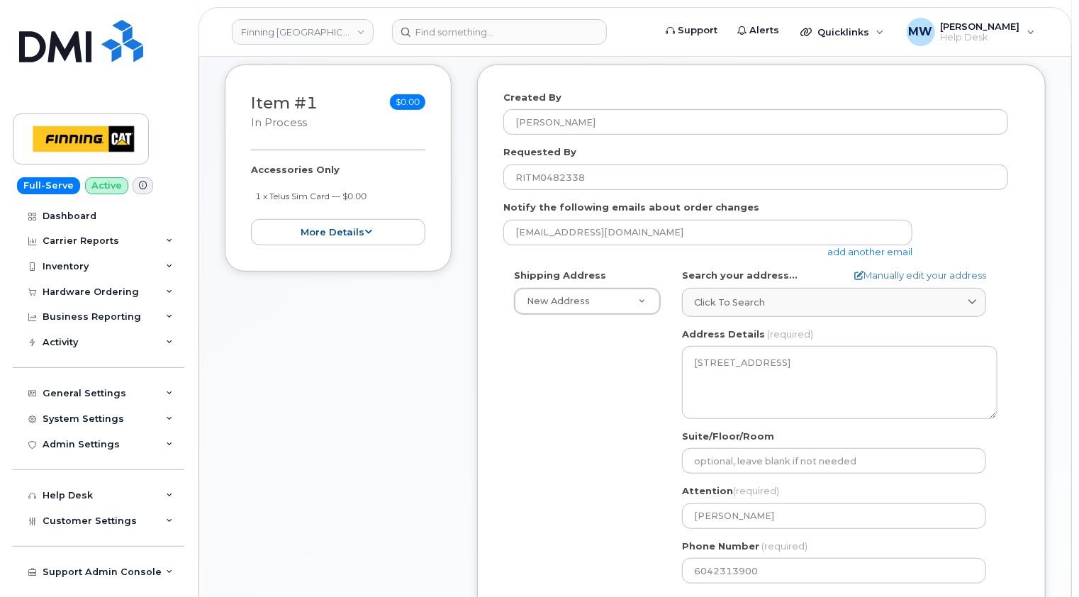
scroll to position [213, 0]
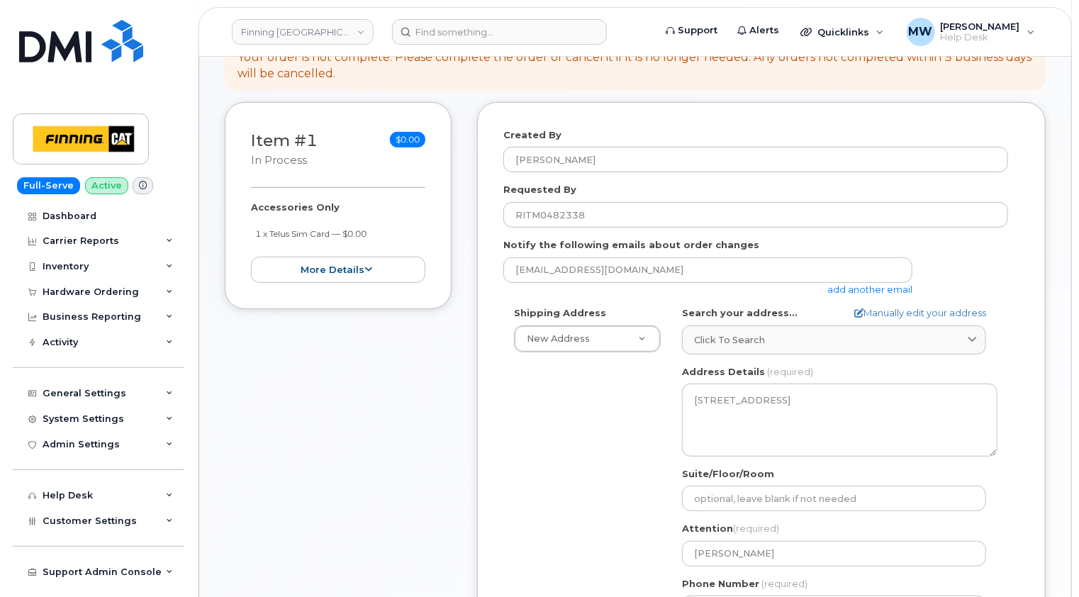
drag, startPoint x: 384, startPoint y: 237, endPoint x: 257, endPoint y: 234, distance: 127.7
click at [257, 234] on li "1 x Telus Sim Card — $0.00" at bounding box center [341, 233] width 170 height 13
copy small "1 x Telus Sim Card — $0.00"
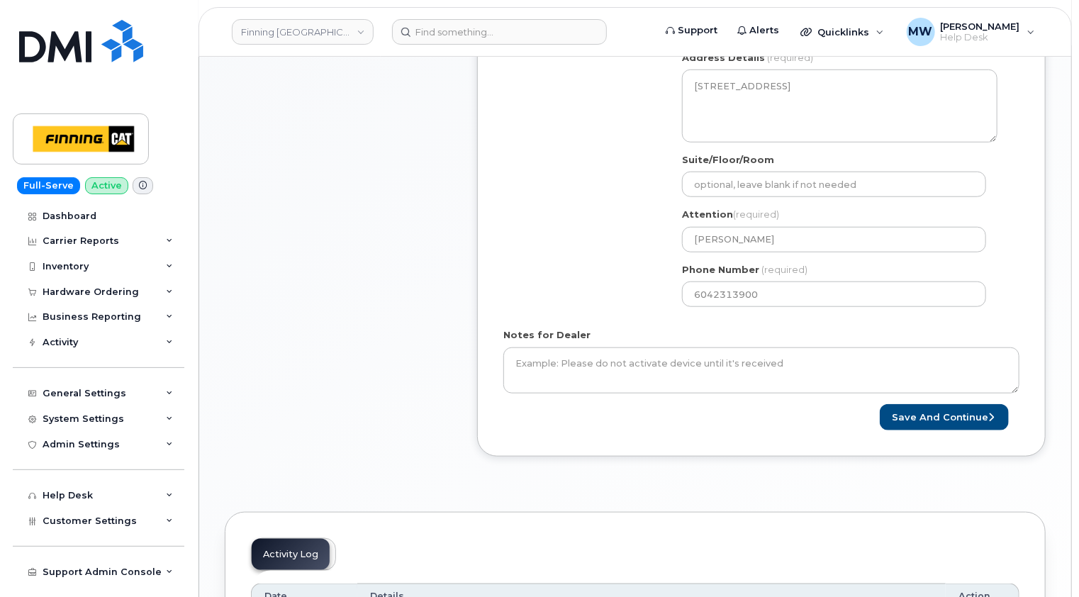
scroll to position [567, 0]
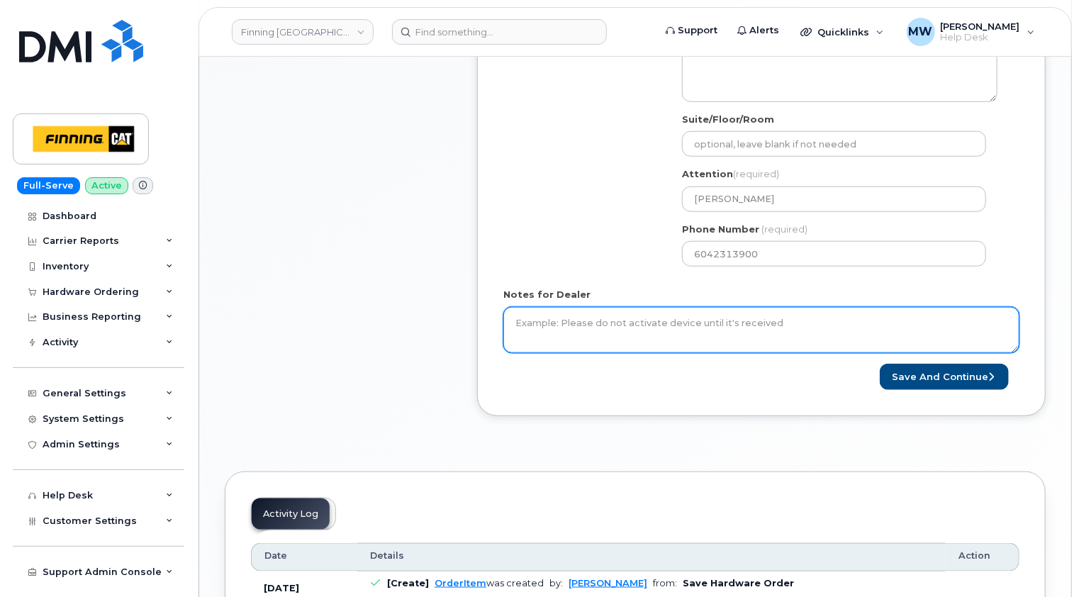
click at [634, 325] on textarea "Notes for Dealer" at bounding box center [761, 330] width 516 height 47
paste textarea "1 x Telus Sim Card — $0.00"
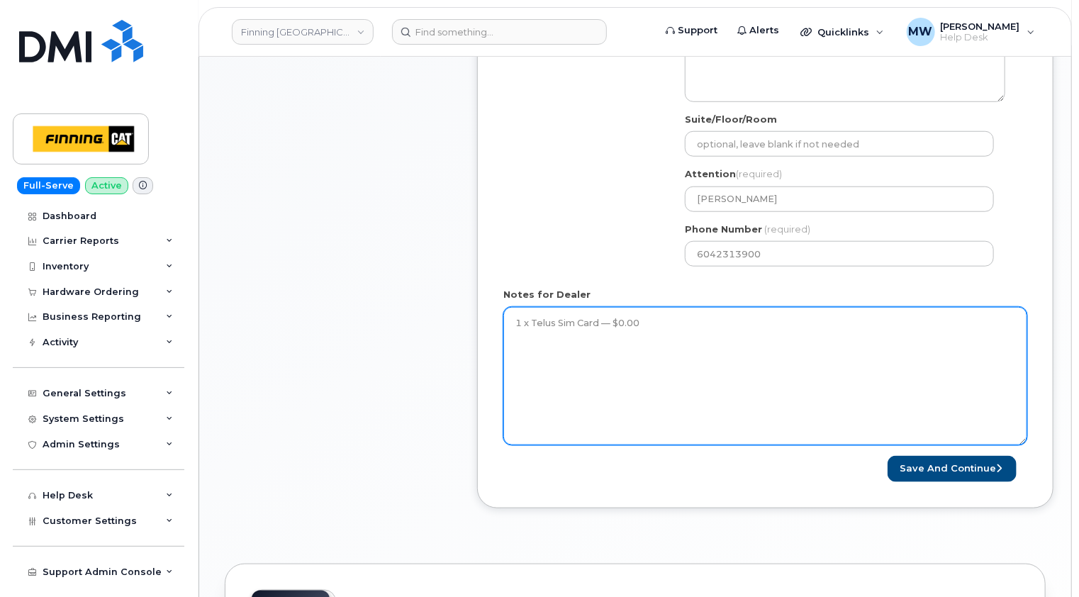
drag, startPoint x: 1018, startPoint y: 345, endPoint x: 1025, endPoint y: 441, distance: 96.0
click at [1026, 441] on textarea "1 x Telus Sim Card — $0.00" at bounding box center [765, 376] width 524 height 138
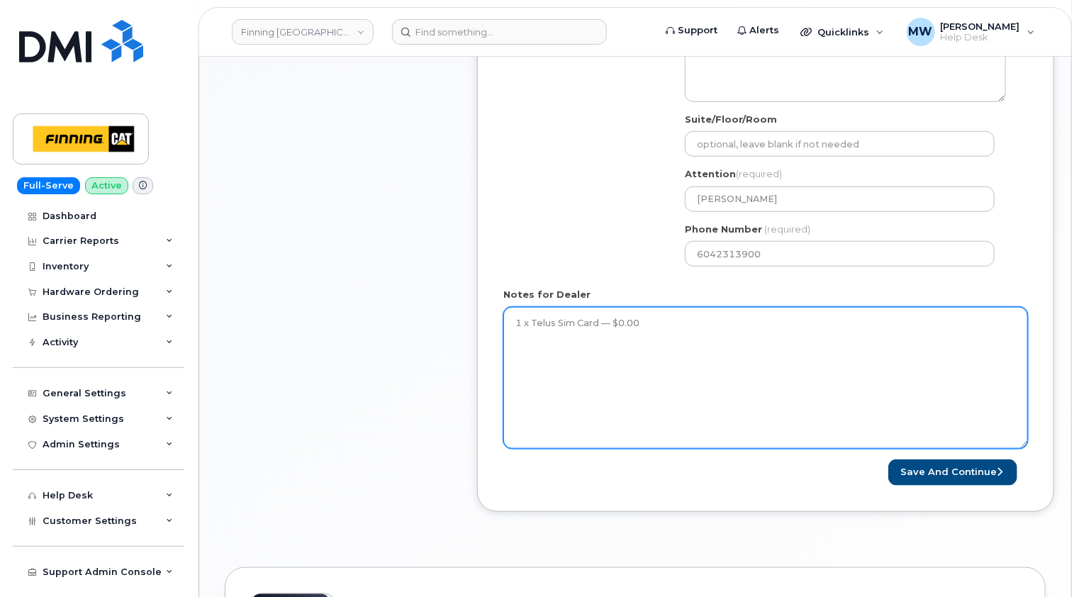
click at [528, 333] on textarea "1 x Telus Sim Card — $0.00" at bounding box center [765, 378] width 525 height 142
paste textarea "SIM: [TECHNICAL_ID]"
type textarea "1 x Telus Sim Card — $0.00 SIM: [TECHNICAL_ID] (inactive) Purolator Tracking No."
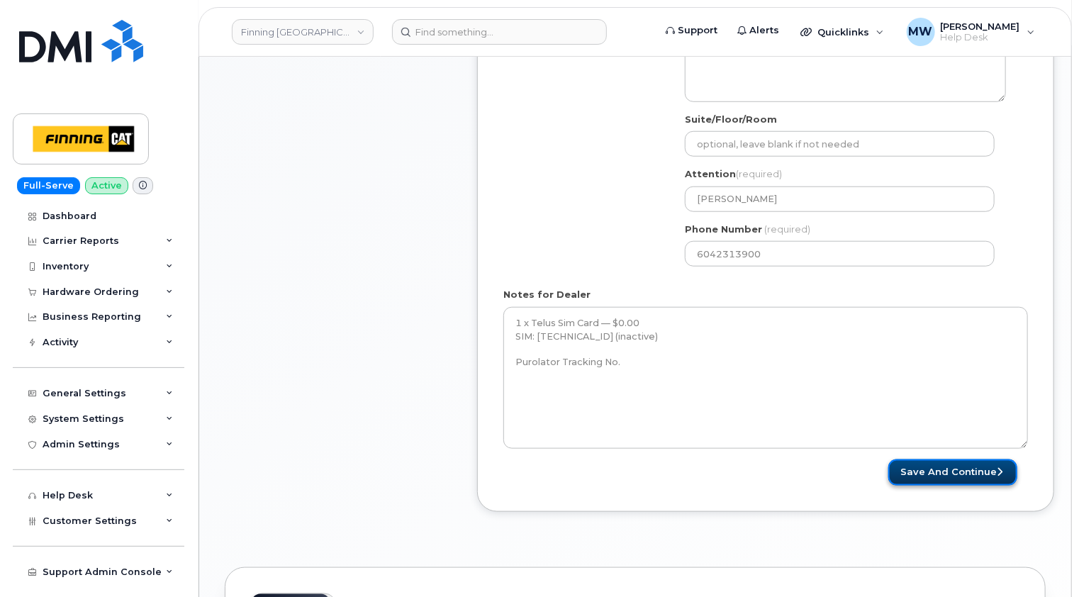
click at [954, 467] on button "Save and Continue" at bounding box center [952, 472] width 129 height 26
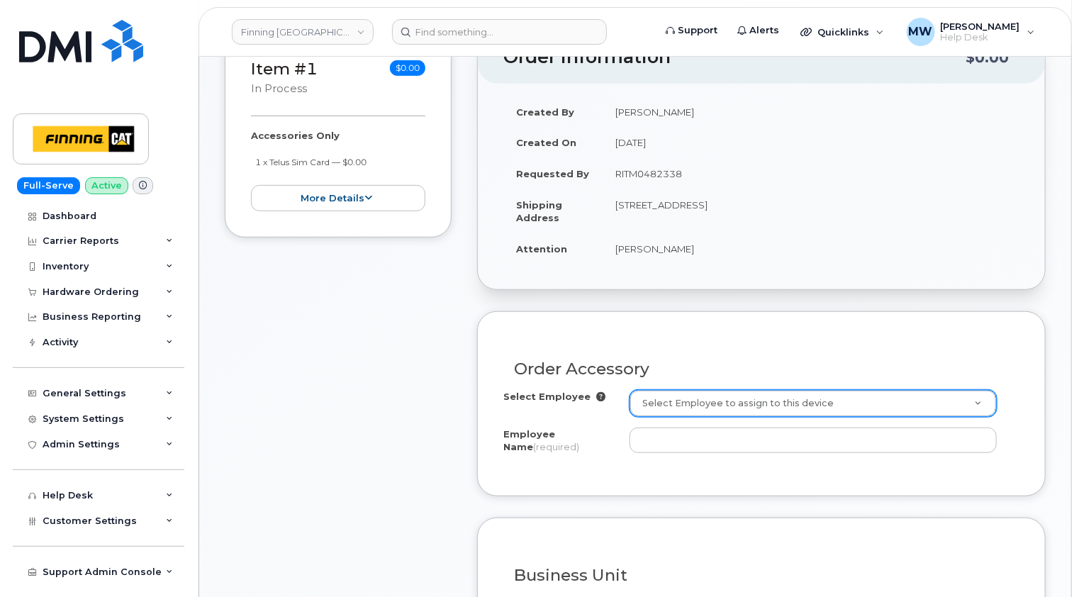
scroll to position [355, 0]
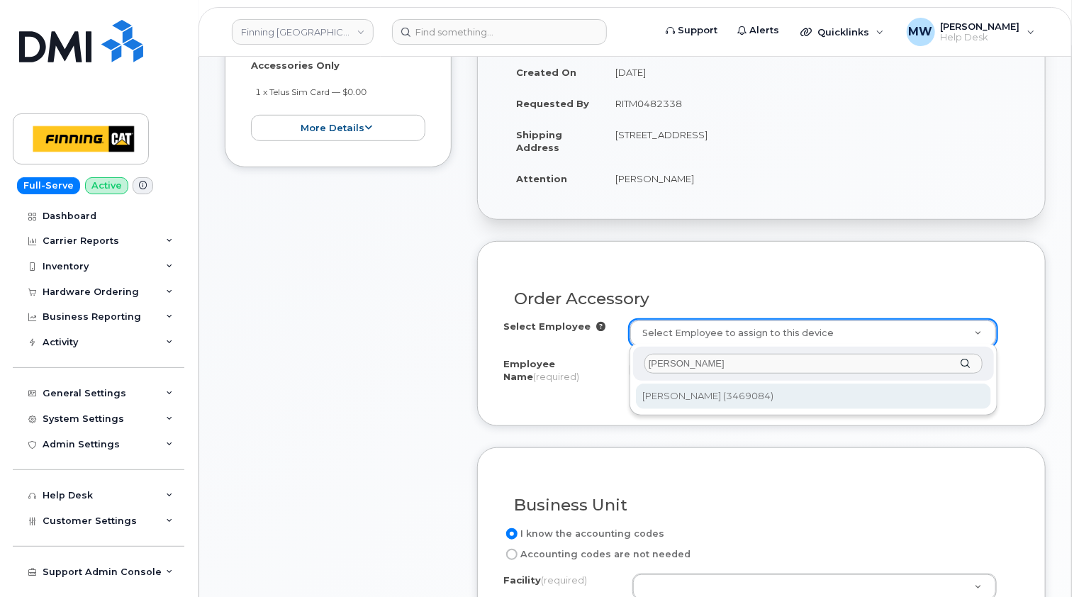
type input "[PERSON_NAME]"
type input "57243"
type input "[PERSON_NAME]"
select select "D77"
select select "CSMAAAA"
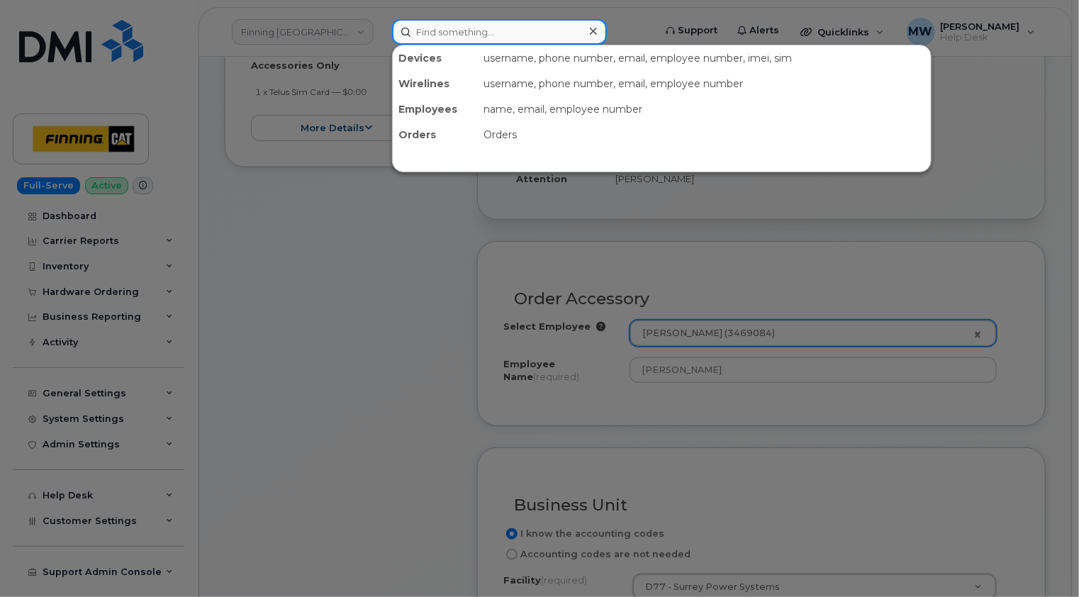
click at [492, 24] on input at bounding box center [499, 32] width 215 height 26
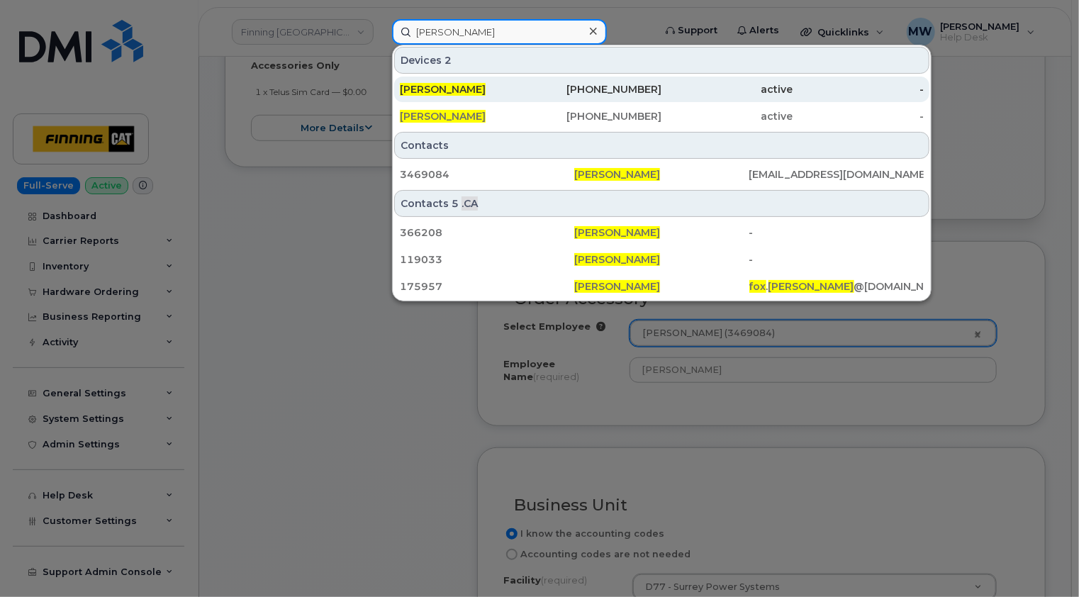
type input "[PERSON_NAME]"
click at [490, 87] on div "[PERSON_NAME]" at bounding box center [465, 89] width 131 height 14
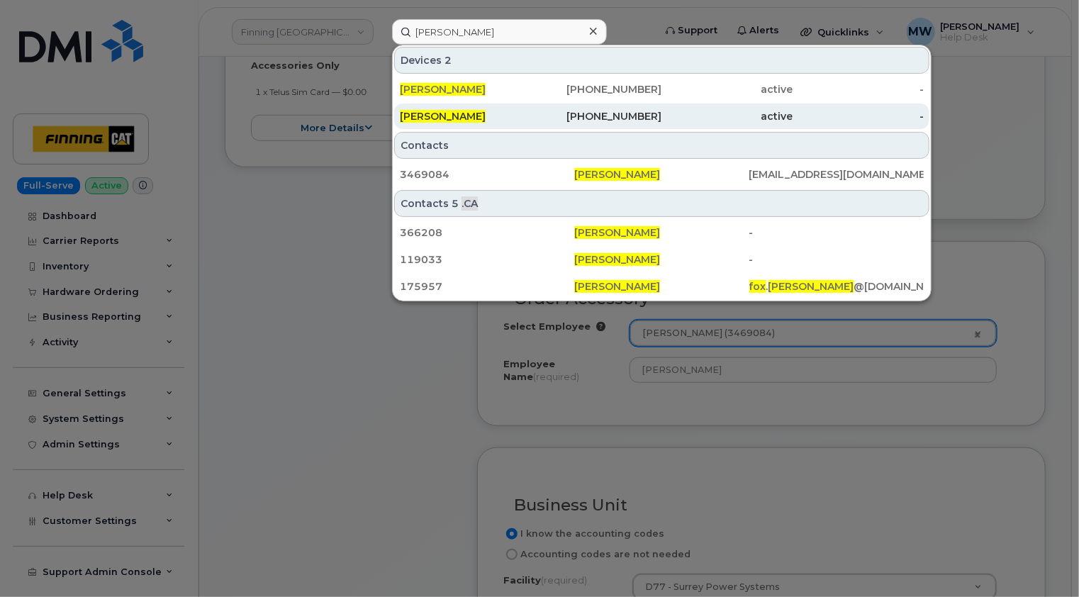
click at [493, 113] on div "[PERSON_NAME]" at bounding box center [465, 116] width 131 height 14
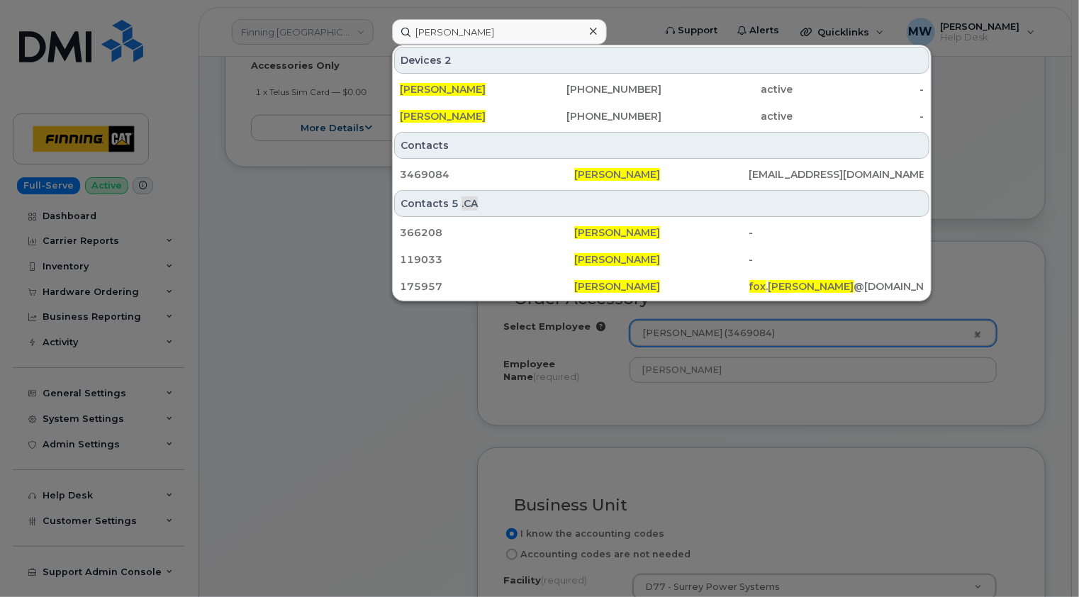
click at [591, 30] on icon at bounding box center [593, 31] width 7 height 11
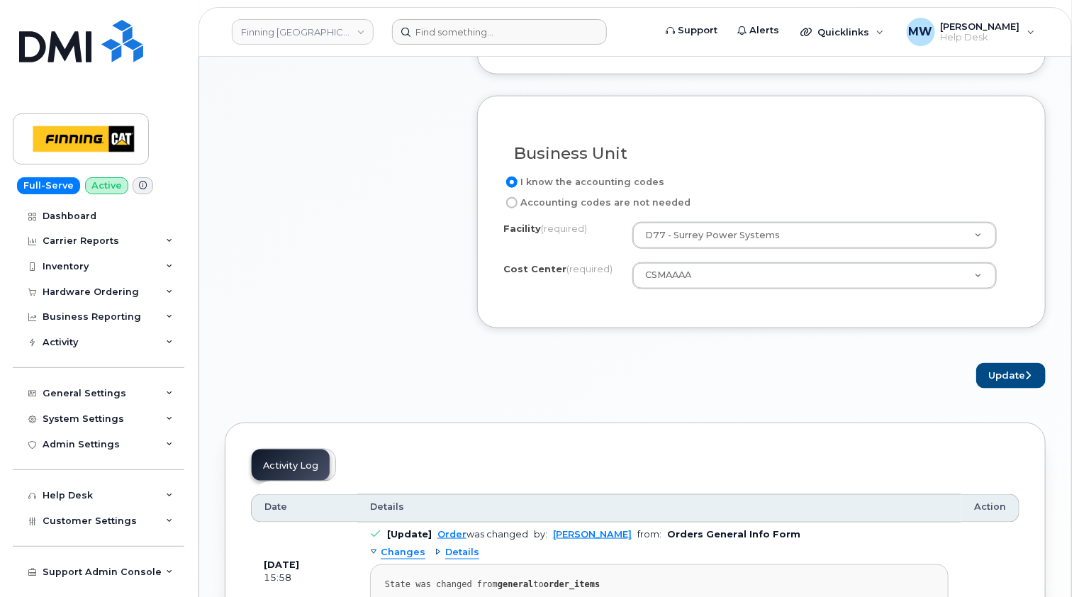
scroll to position [709, 0]
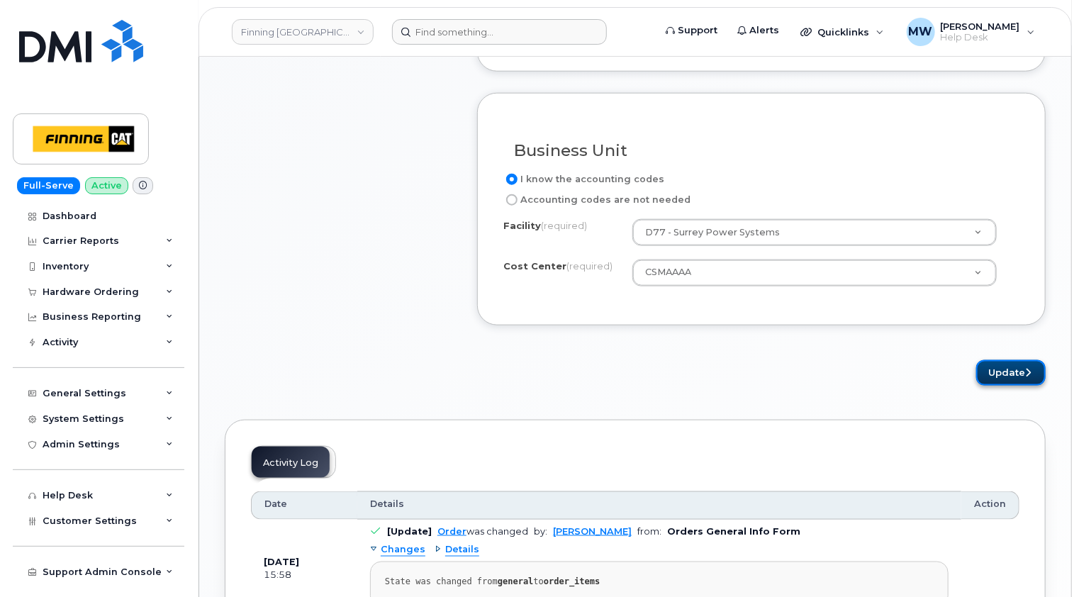
click at [1001, 365] on button "Update" at bounding box center [1010, 373] width 69 height 26
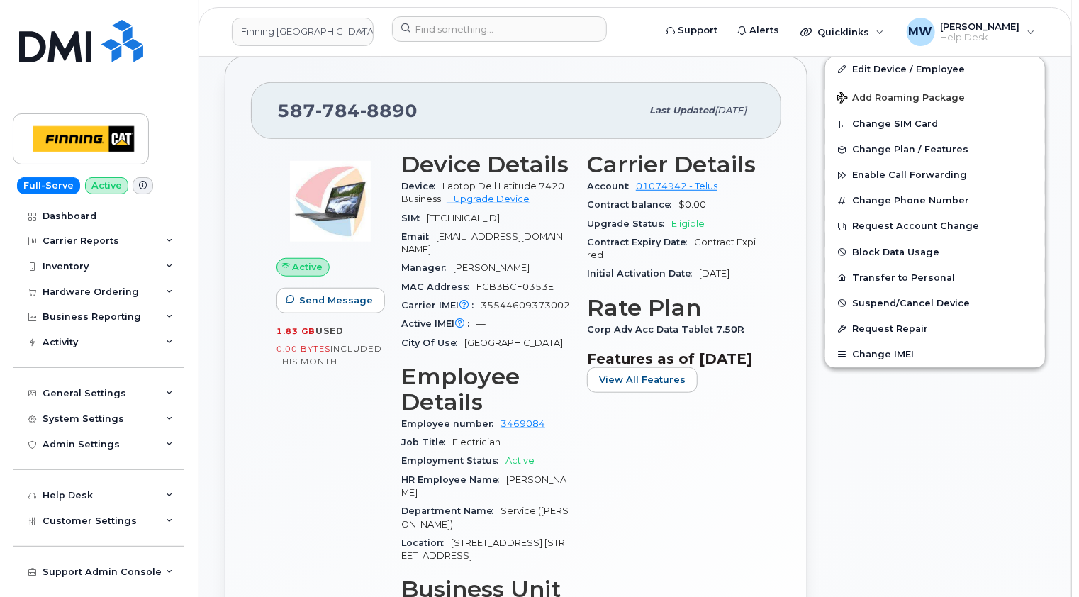
scroll to position [425, 0]
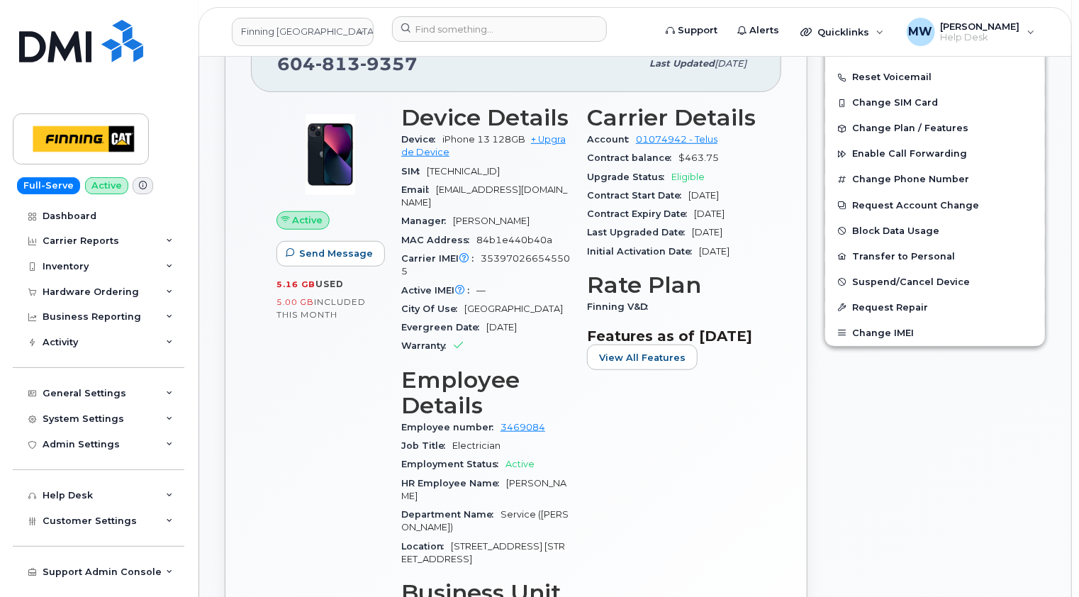
scroll to position [284, 0]
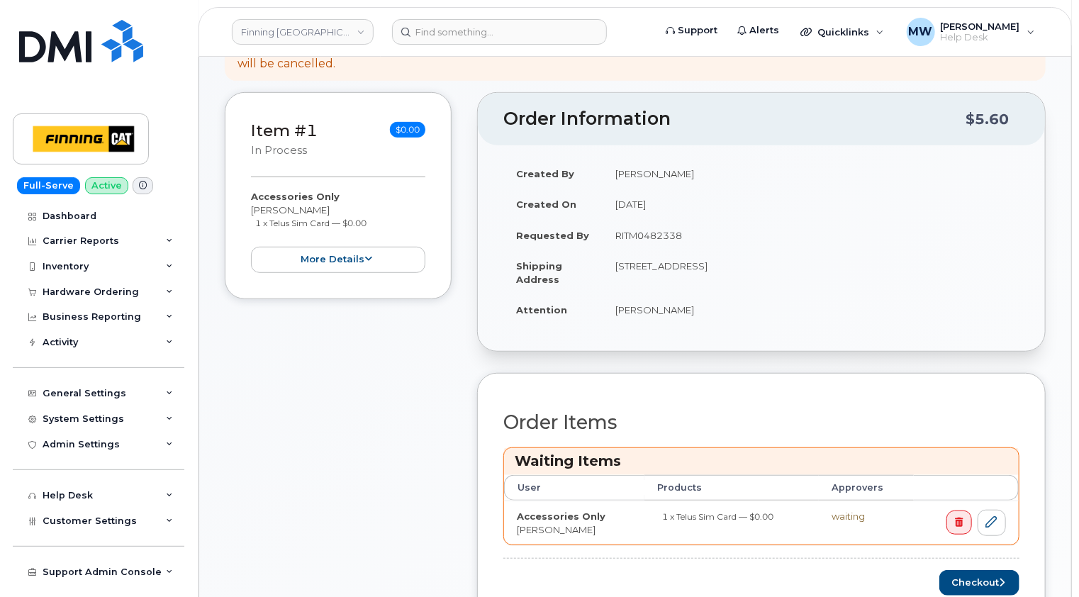
scroll to position [355, 0]
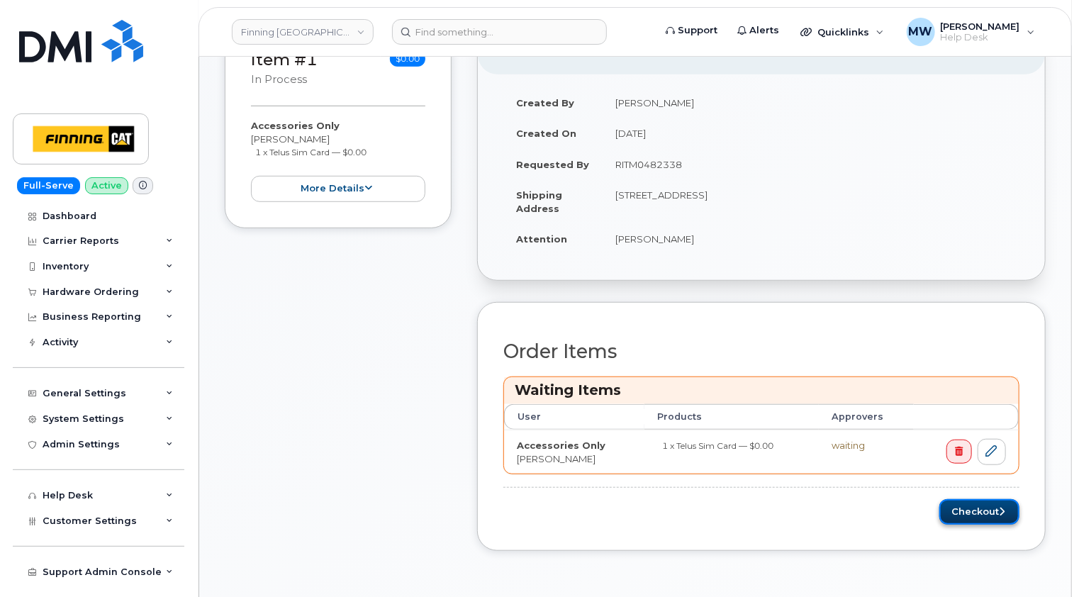
click at [987, 509] on button "Checkout" at bounding box center [979, 512] width 80 height 26
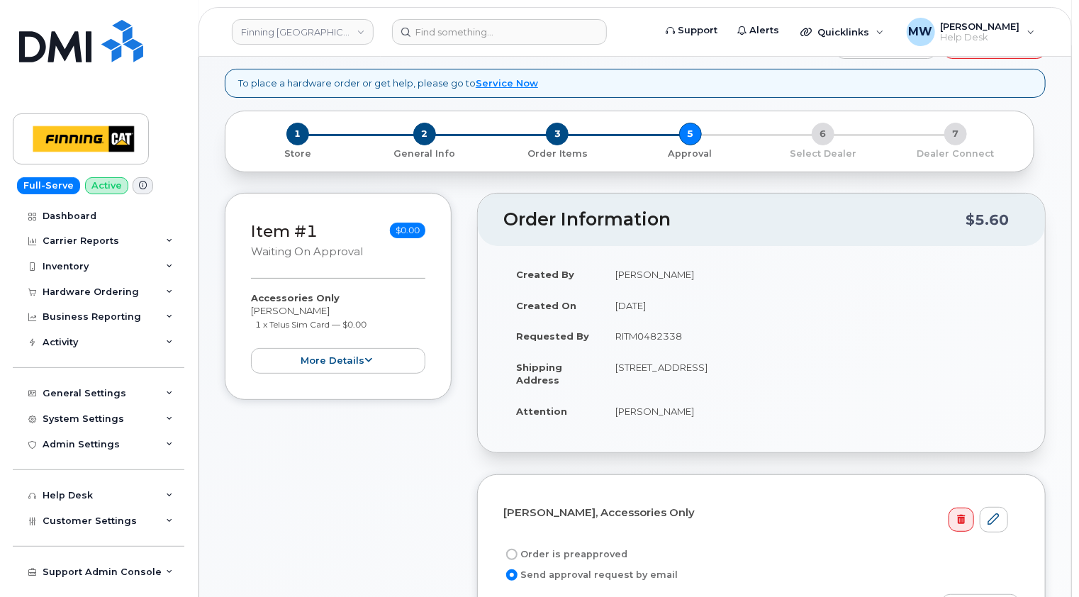
scroll to position [142, 0]
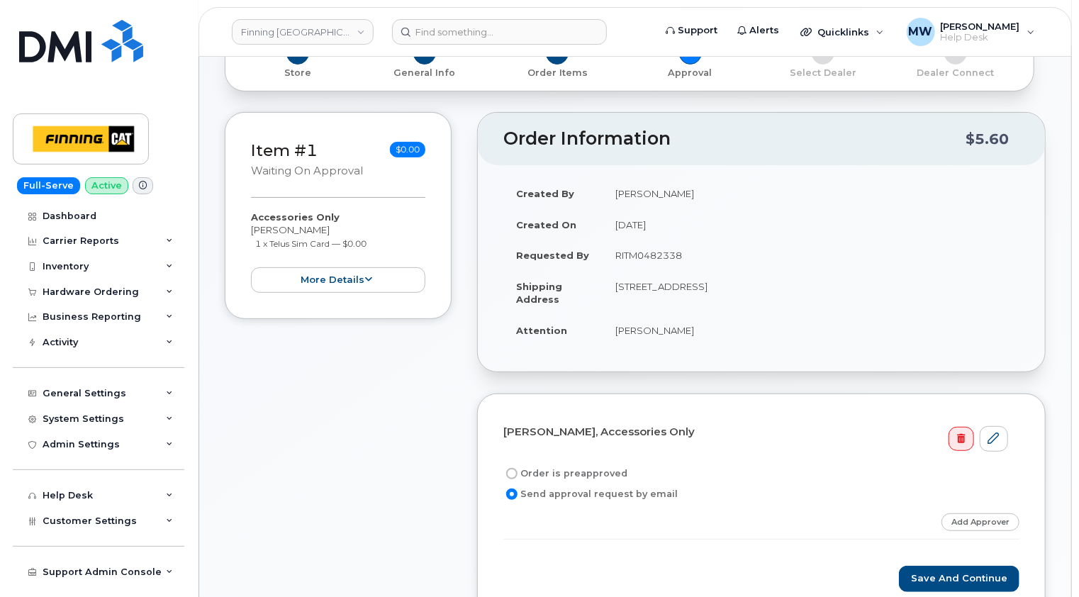
click at [656, 259] on td "RITM0482338" at bounding box center [811, 255] width 417 height 31
copy td "RITM0482338"
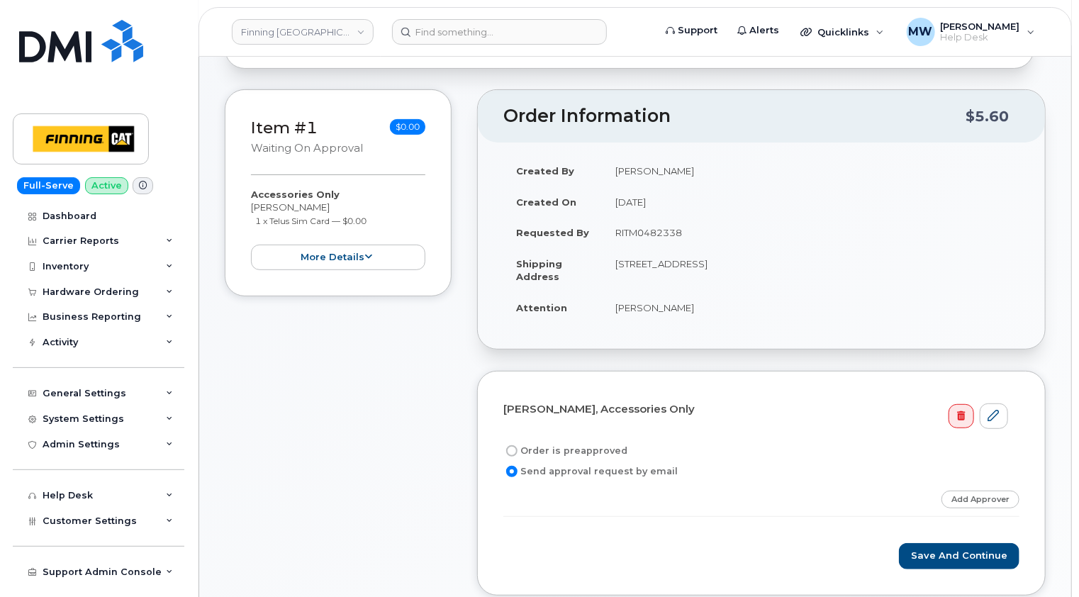
scroll to position [355, 0]
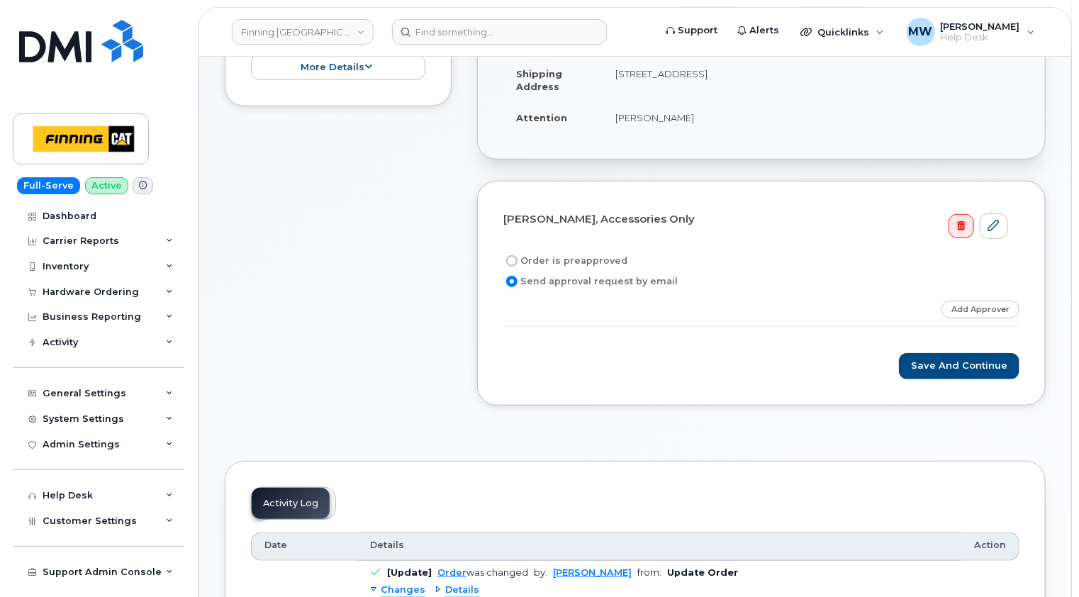
click at [569, 259] on label "Order is preapproved" at bounding box center [565, 260] width 124 height 17
click at [518, 259] on input "Order is preapproved" at bounding box center [511, 260] width 11 height 11
radio input "true"
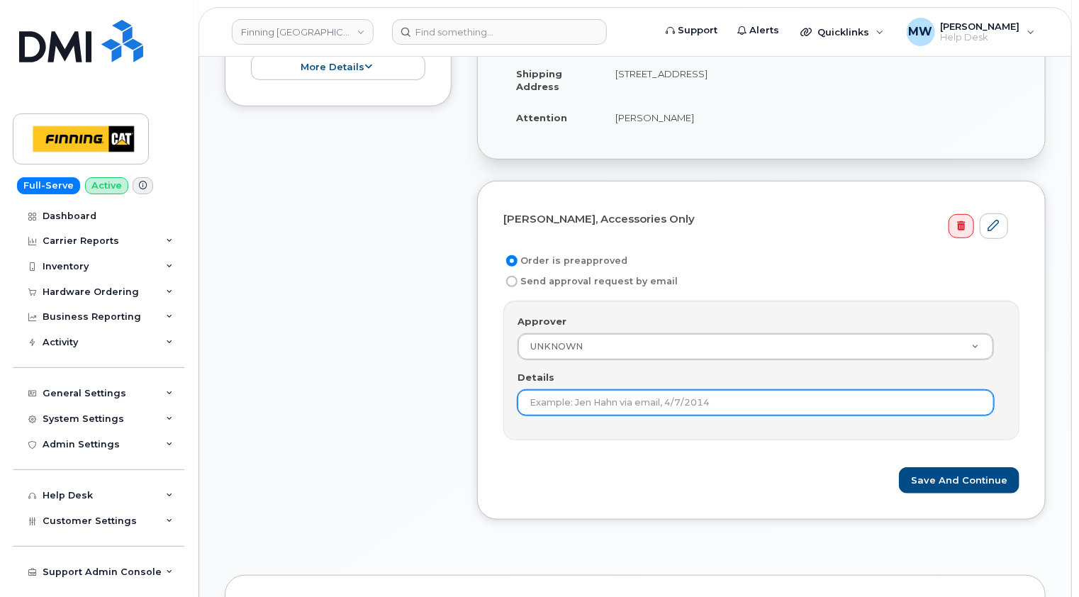
click at [636, 405] on input "Details" at bounding box center [756, 403] width 476 height 26
paste input "RITM0482338"
type input "RITM0482338"
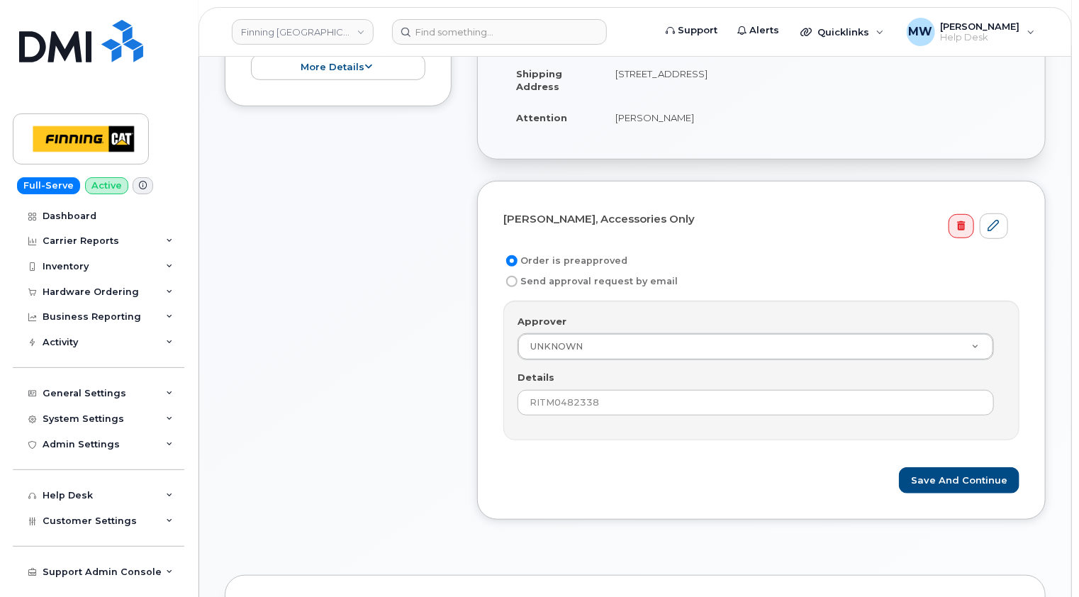
click at [693, 454] on form "David Fox, Accessories Only Order is preapproved Send approval request by email…" at bounding box center [761, 350] width 516 height 287
click at [987, 479] on button "Save and Continue" at bounding box center [959, 480] width 121 height 26
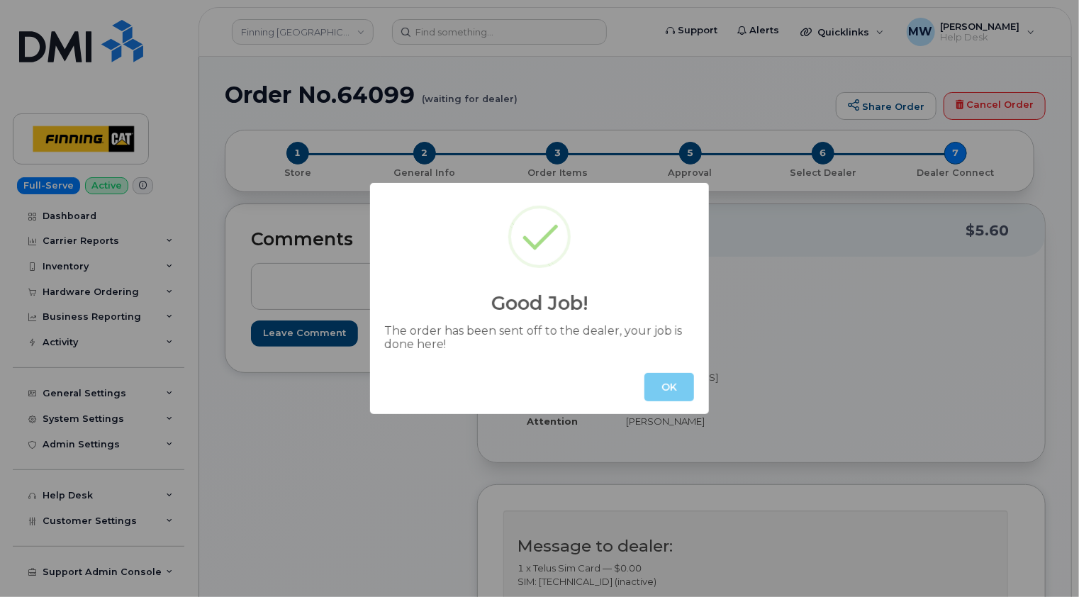
click at [681, 381] on button "OK" at bounding box center [669, 387] width 50 height 28
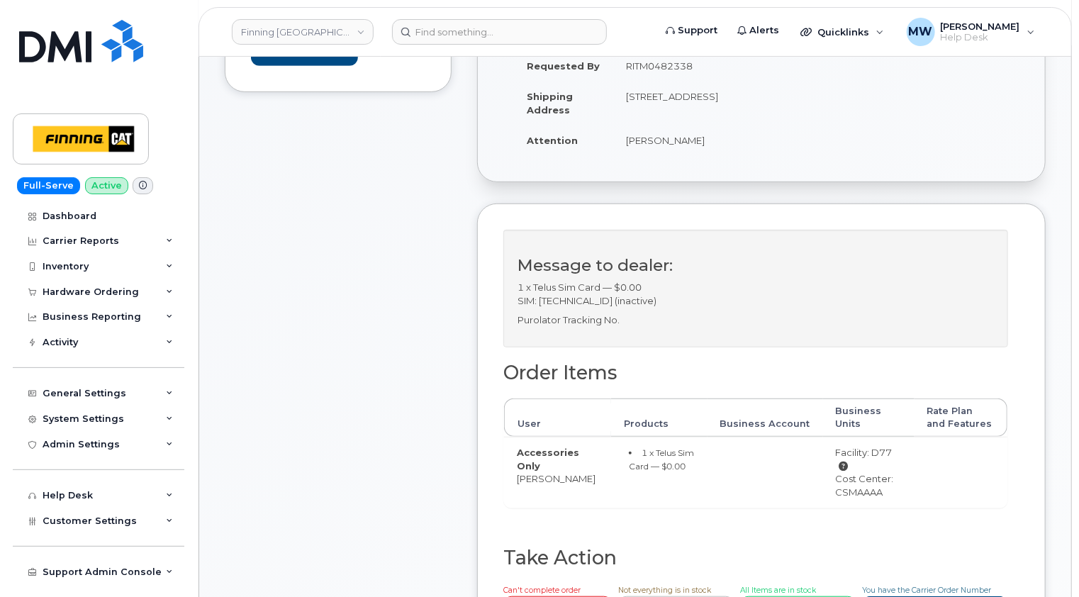
scroll to position [284, 0]
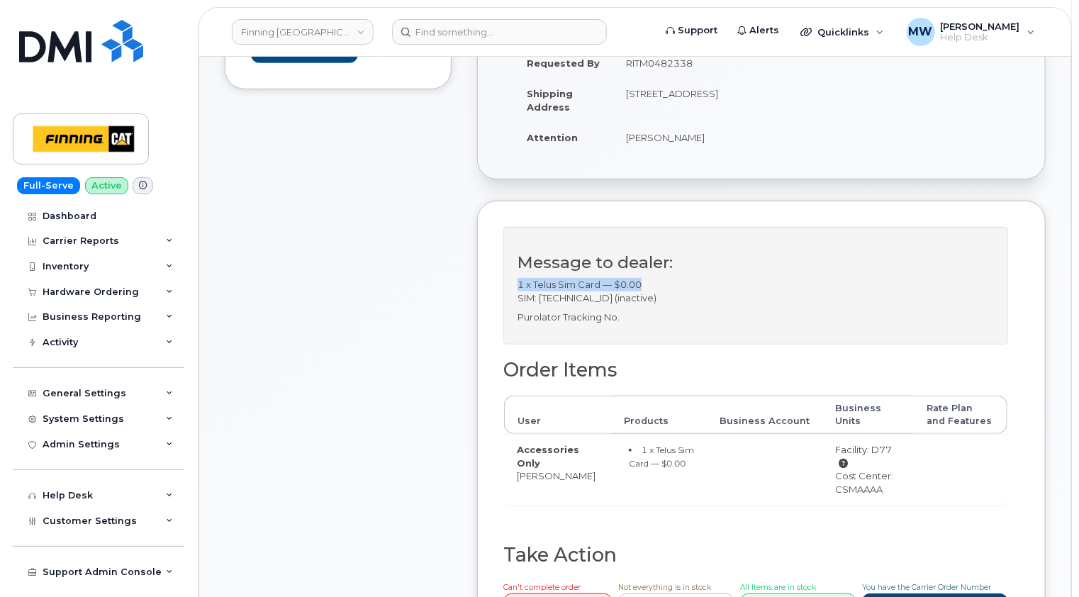
drag, startPoint x: 648, startPoint y: 279, endPoint x: 520, endPoint y: 285, distance: 128.5
click at [520, 285] on p "1 x Telus Sim Card — $0.00 SIM: [TECHNICAL_ID] (inactive)" at bounding box center [756, 291] width 476 height 26
copy p "1 x Telus Sim Card — $0.00"
drag, startPoint x: 712, startPoint y: 295, endPoint x: 519, endPoint y: 296, distance: 192.9
click at [519, 296] on p "1 x Telus Sim Card — $0.00 SIM: [TECHNICAL_ID] (inactive)" at bounding box center [756, 291] width 476 height 26
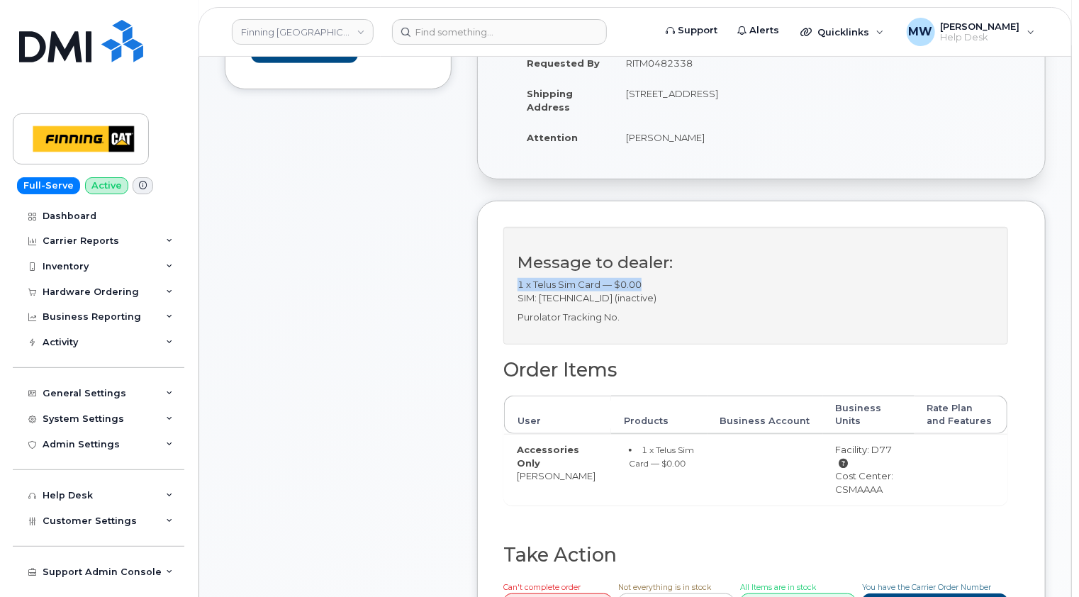
copy p "SIM: [TECHNICAL_ID] (inactive)"
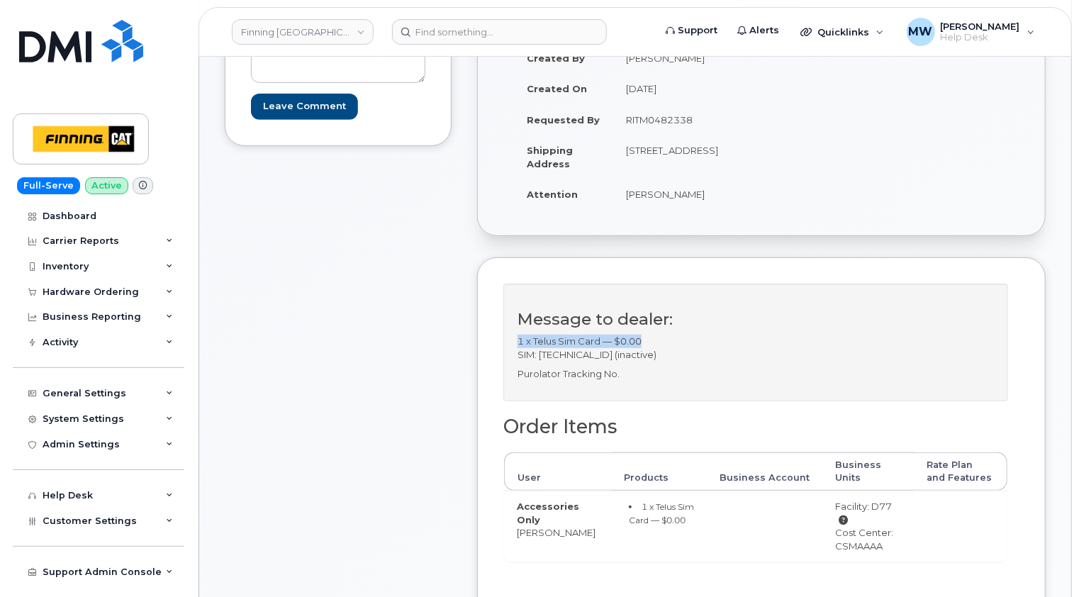
scroll to position [213, 0]
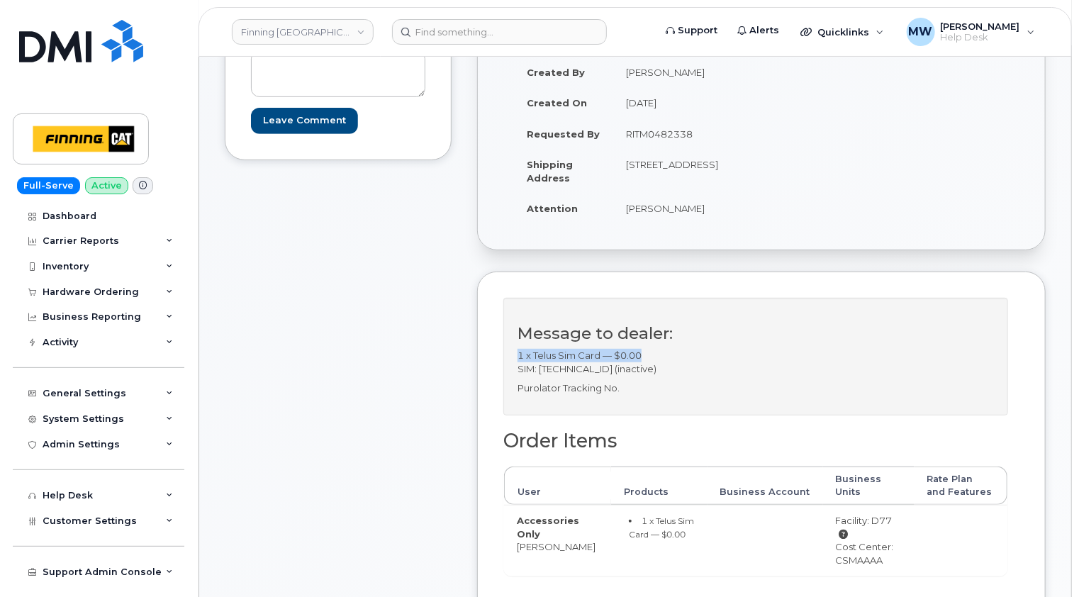
drag, startPoint x: 683, startPoint y: 177, endPoint x: 642, endPoint y: 176, distance: 41.1
click at [642, 176] on td "[STREET_ADDRESS]" at bounding box center [682, 171] width 138 height 44
copy td "V4N 5C3"
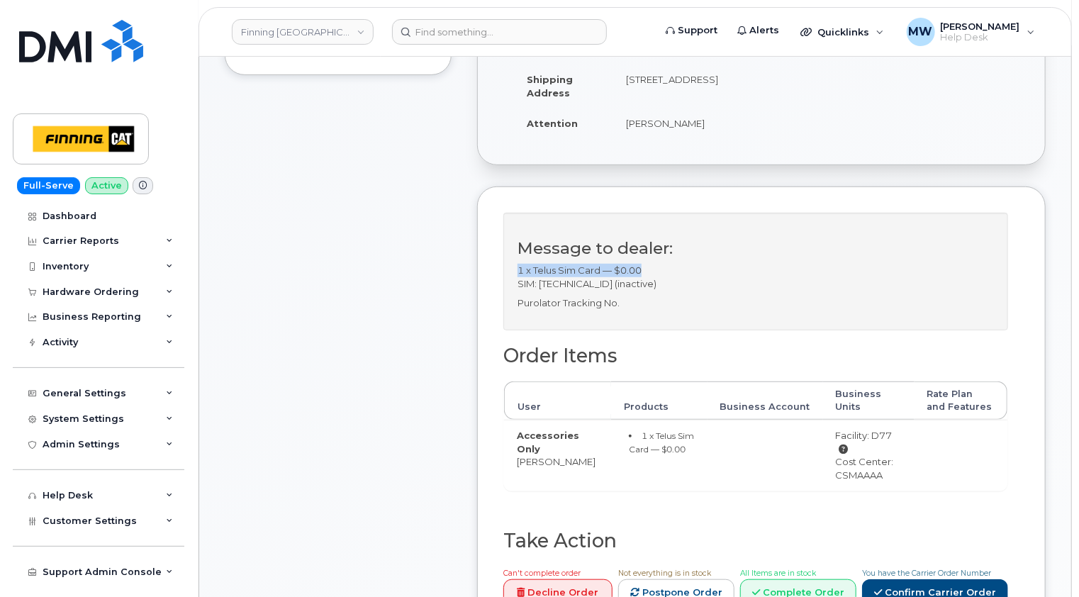
scroll to position [425, 0]
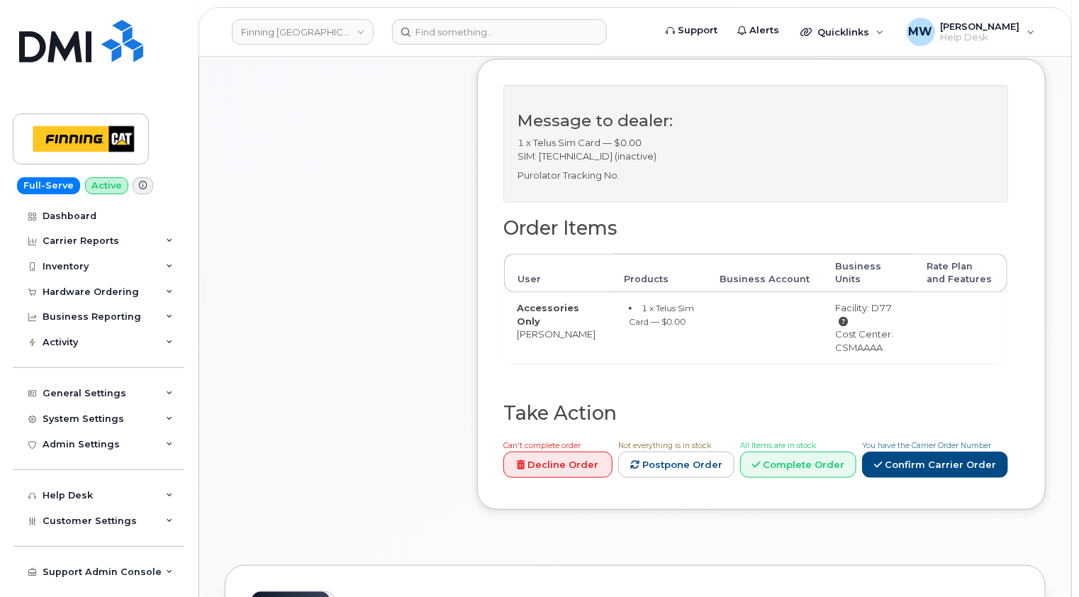
click at [857, 330] on div "Cost Center: CSMAAAA" at bounding box center [869, 341] width 66 height 26
copy div "CSMAAAA"
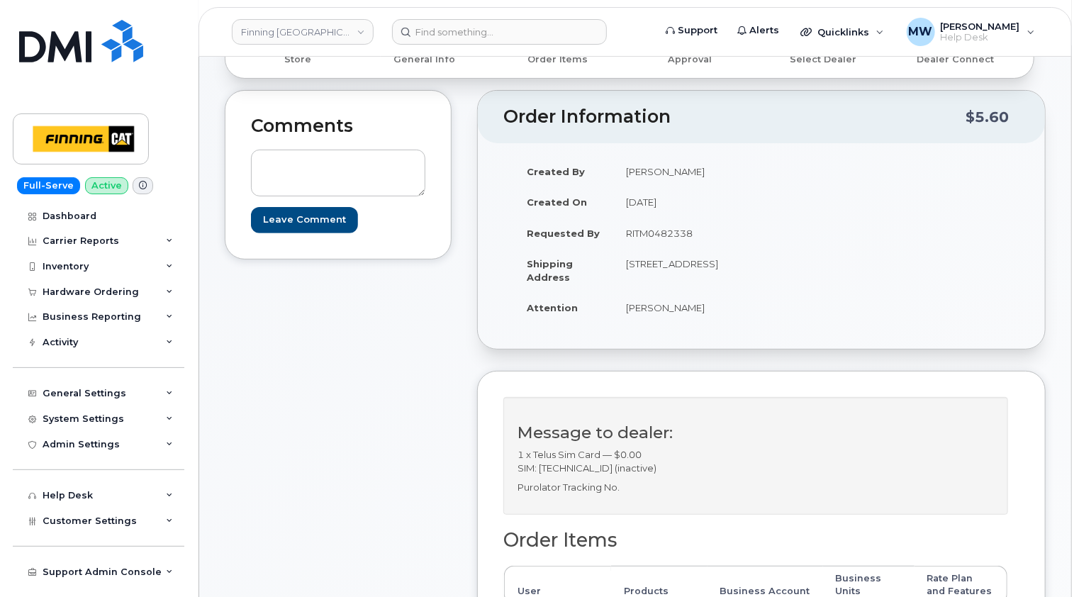
scroll to position [0, 0]
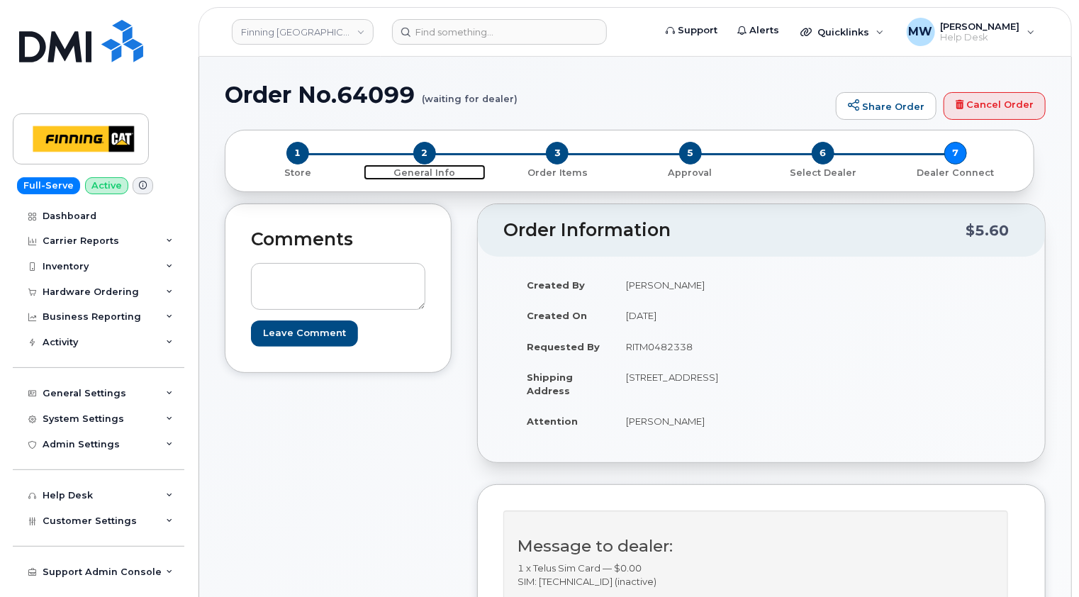
click at [420, 149] on span "2" at bounding box center [424, 153] width 23 height 23
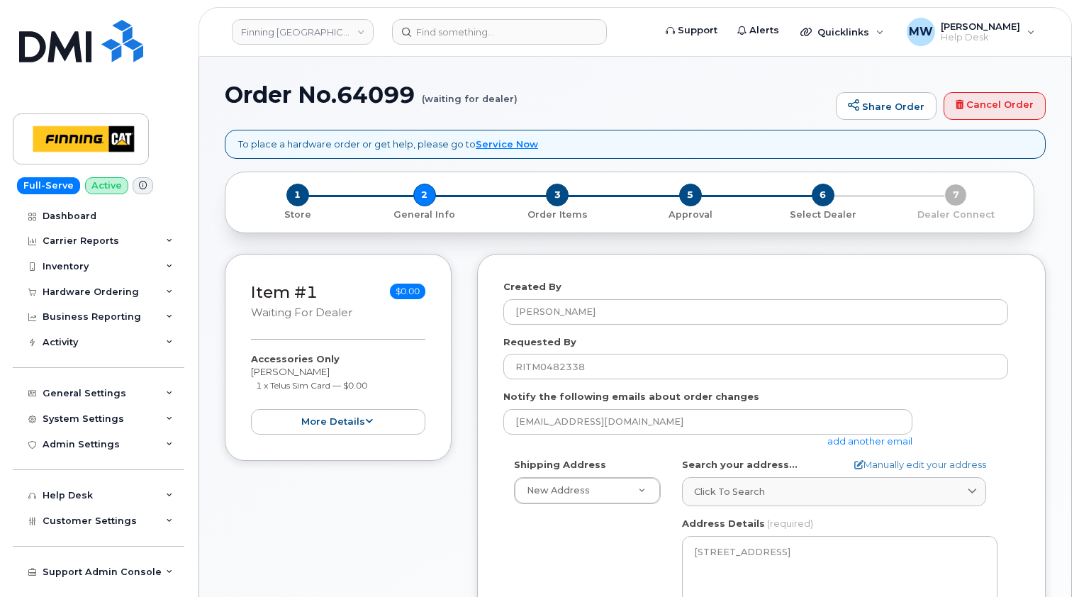
select select
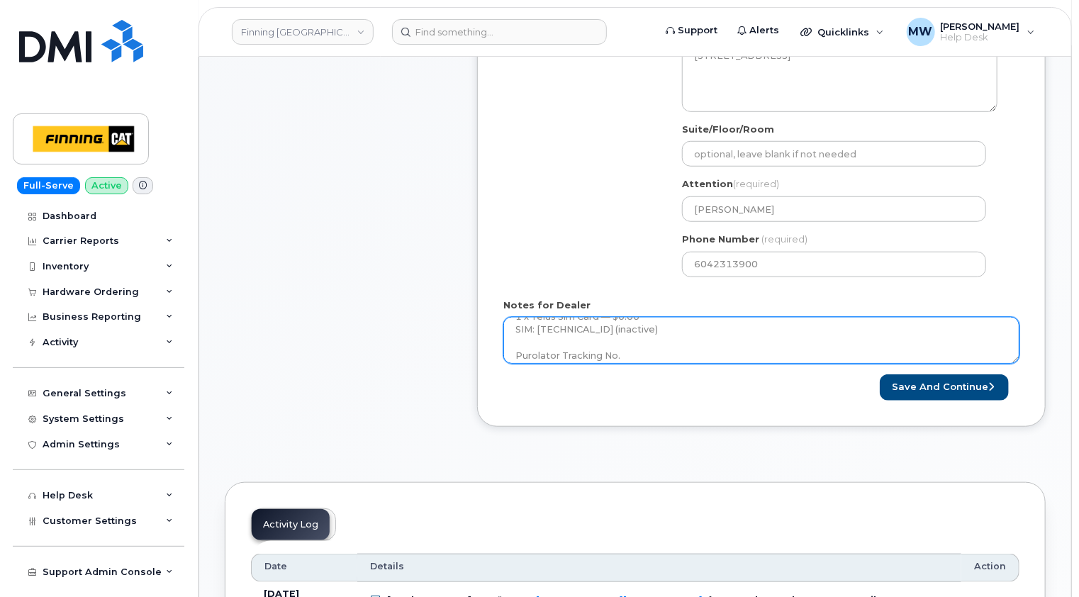
scroll to position [26, 0]
click at [666, 345] on textarea "1 x Telus Sim Card — $0.00 SIM: 8912230102351110204 (inactive) Purolator Tracki…" at bounding box center [761, 340] width 516 height 47
paste textarea "335634405138"
drag, startPoint x: 709, startPoint y: 347, endPoint x: 510, endPoint y: 345, distance: 199.2
click at [510, 345] on textarea "1 x Telus Sim Card — $0.00 SIM: 8912230102351110204 (inactive) Purolator Tracki…" at bounding box center [761, 340] width 516 height 47
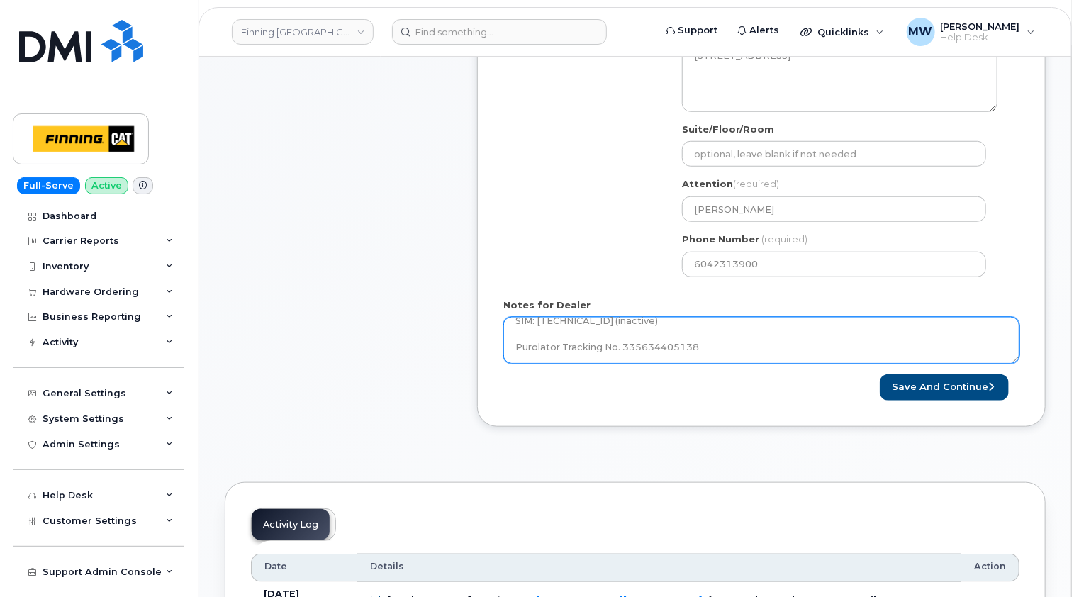
type textarea "1 x Telus Sim Card — $0.00 SIM: 8912230102351110204 (inactive) Purolator Tracki…"
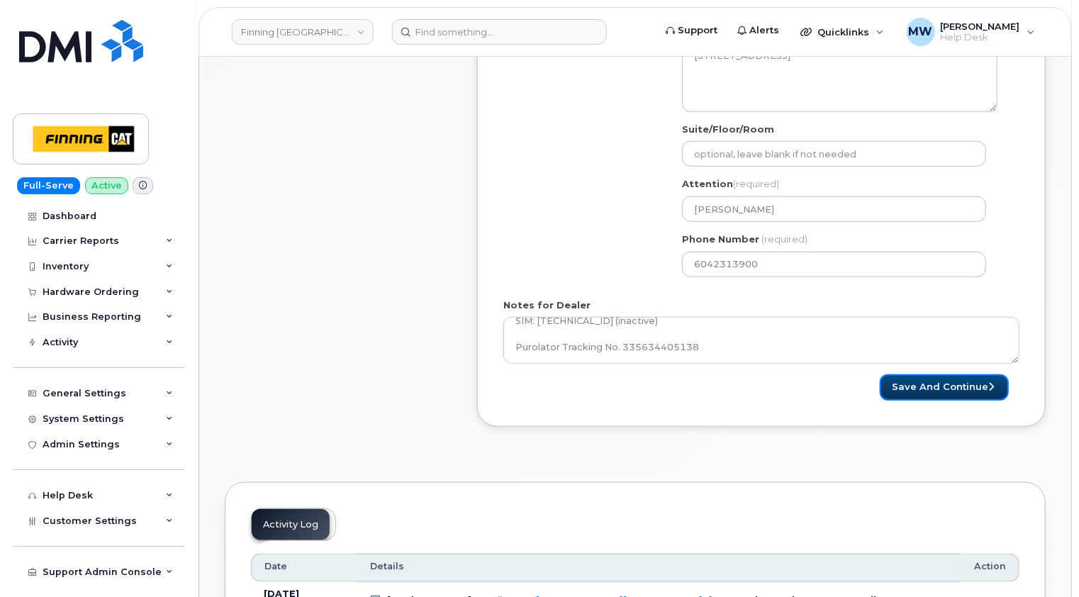
drag, startPoint x: 948, startPoint y: 381, endPoint x: 917, endPoint y: 363, distance: 35.9
click at [948, 380] on button "Save and Continue" at bounding box center [944, 387] width 129 height 26
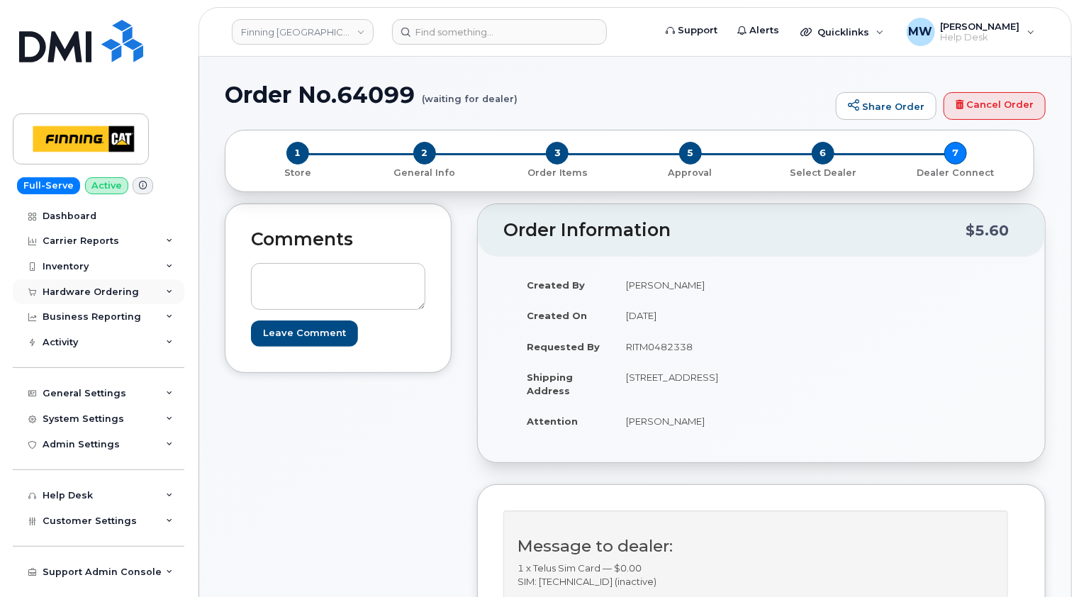
click at [93, 291] on div "Hardware Ordering" at bounding box center [91, 291] width 96 height 11
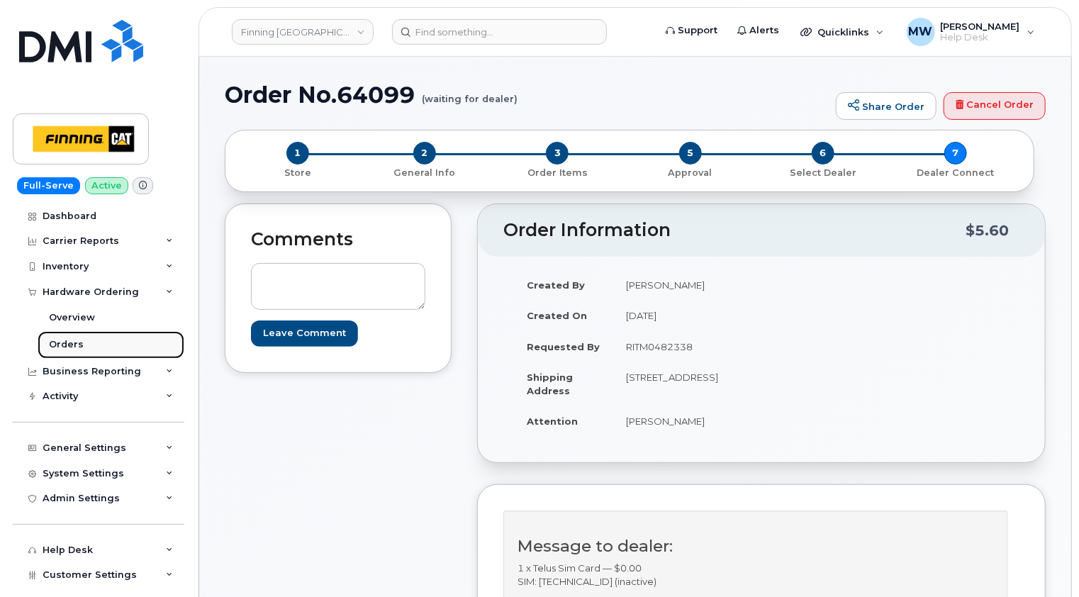
click at [65, 344] on div "Orders" at bounding box center [66, 344] width 35 height 13
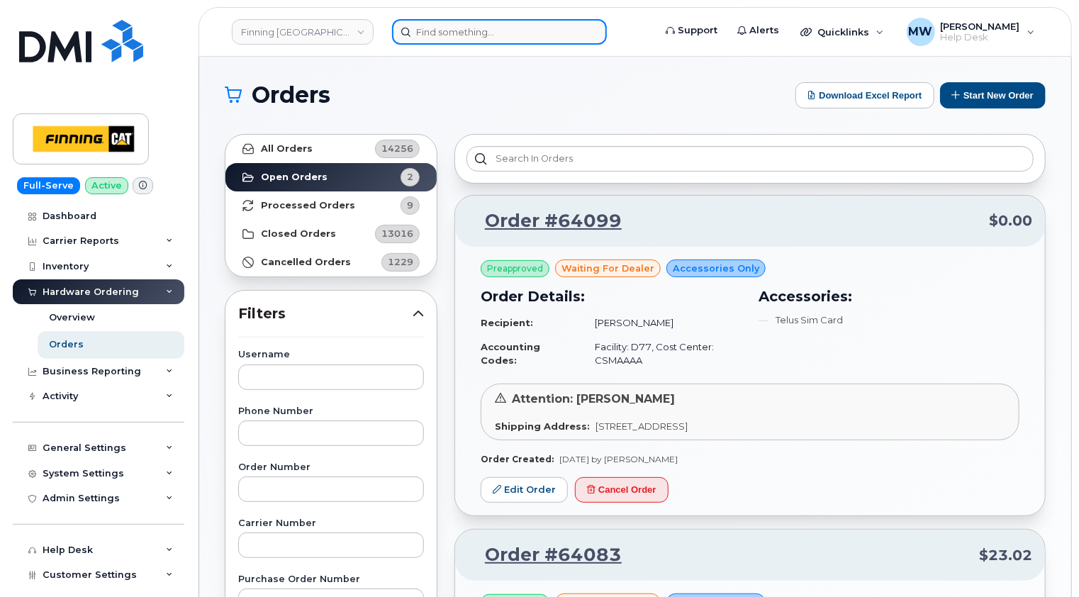
click at [509, 28] on input at bounding box center [499, 32] width 215 height 26
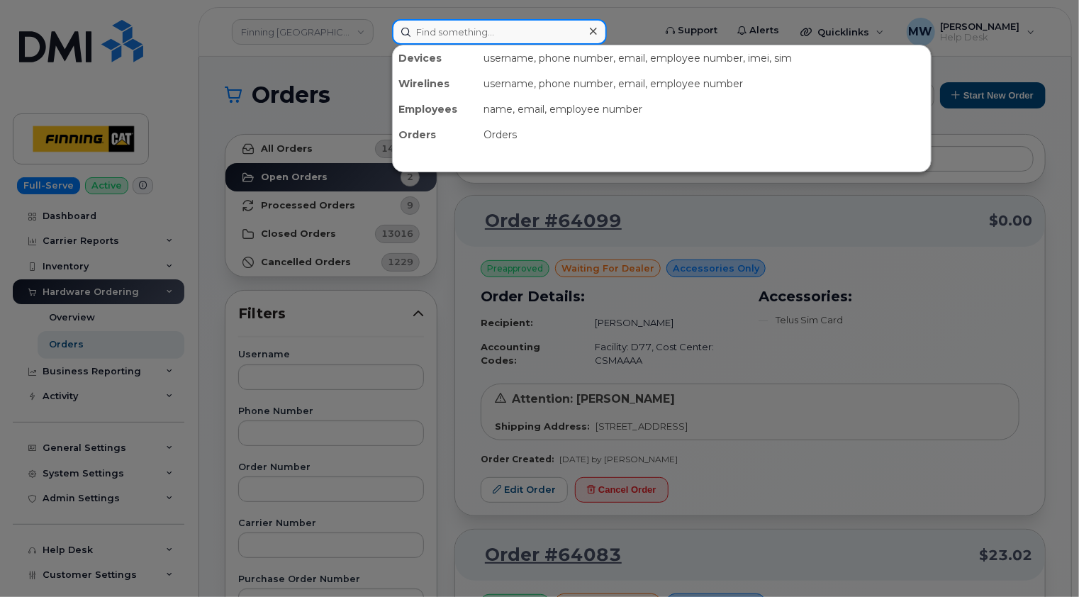
paste input "867-689-8461"
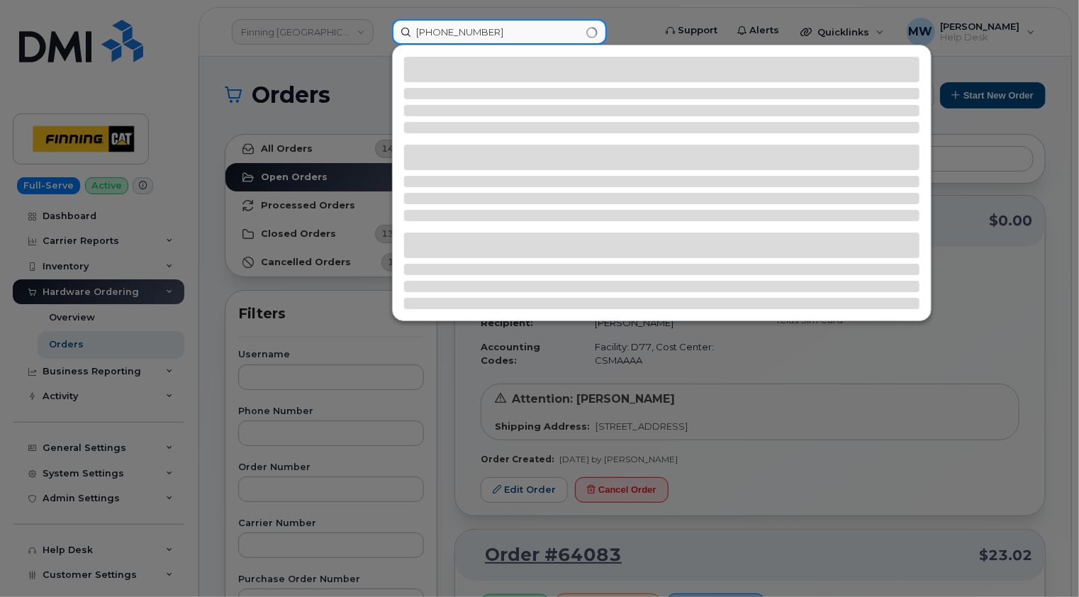
type input "867-689-8461"
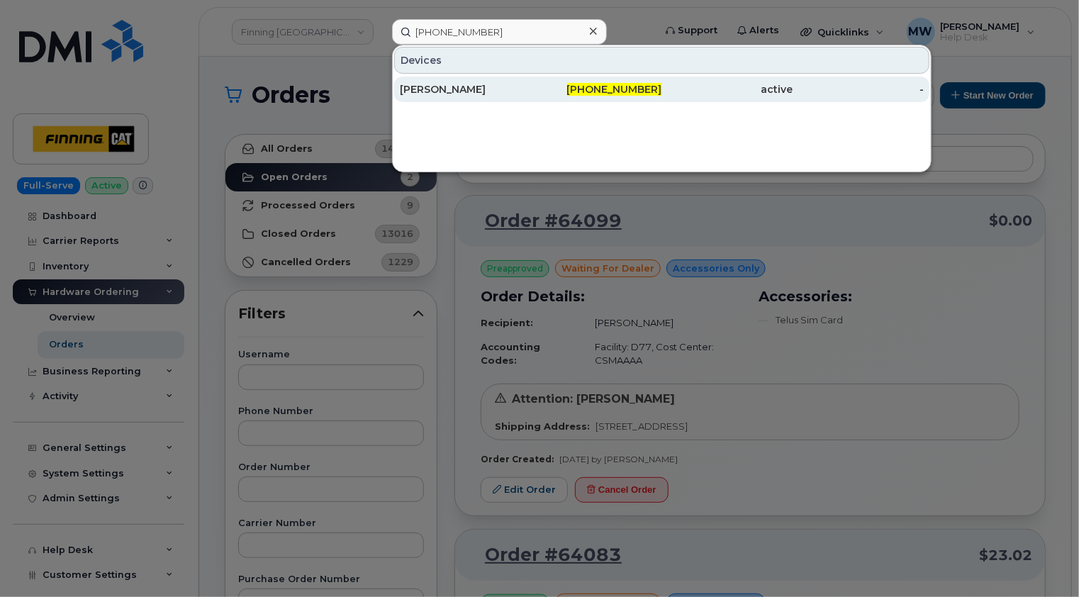
click at [479, 89] on div "Paul Cruikshank" at bounding box center [465, 89] width 131 height 14
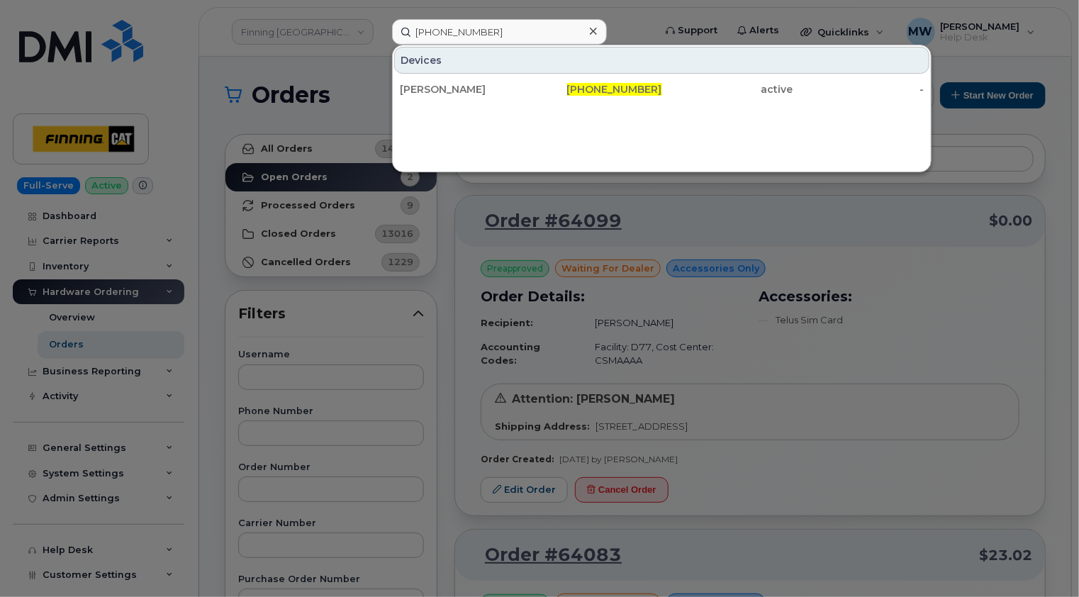
click at [593, 28] on icon at bounding box center [593, 31] width 7 height 11
